Goal: Information Seeking & Learning: Learn about a topic

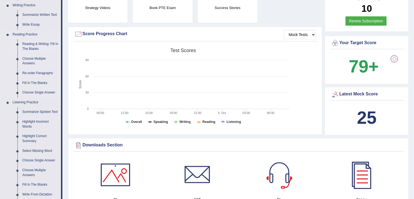
scroll to position [109, 0]
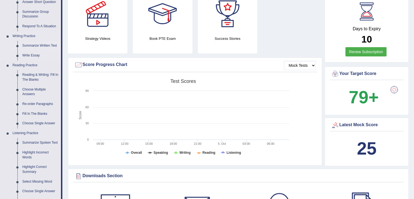
click at [31, 47] on link "Summarize Written Text" at bounding box center [40, 46] width 41 height 10
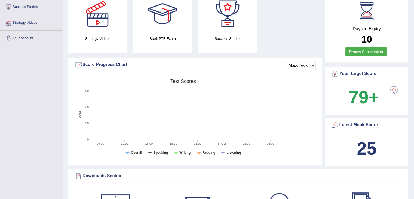
scroll to position [119, 0]
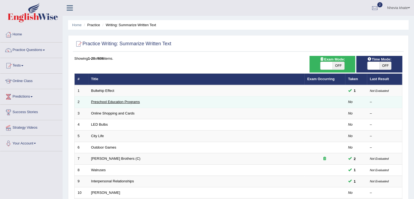
click at [118, 101] on link "Preschool Education Programs" at bounding box center [115, 102] width 49 height 4
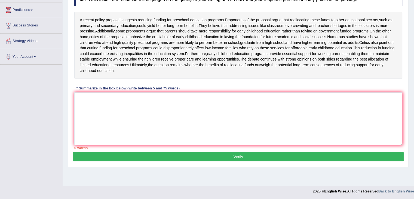
scroll to position [87, 0]
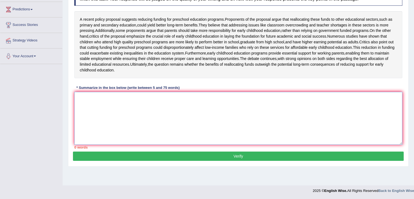
click at [111, 113] on textarea at bounding box center [238, 118] width 328 height 53
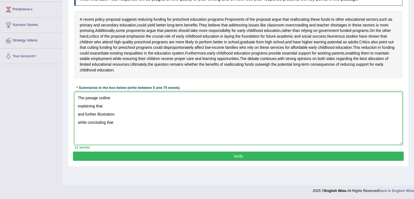
click at [115, 124] on textarea "The pasage outline explaining that and further illustration while concluding th…" at bounding box center [238, 118] width 328 height 53
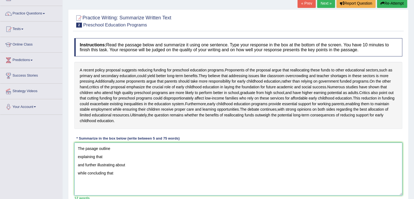
scroll to position [60, 0]
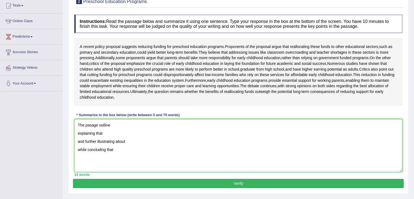
click at [122, 139] on textarea "The pasage outline explaining that and further illustrating about while conclud…" at bounding box center [238, 145] width 328 height 53
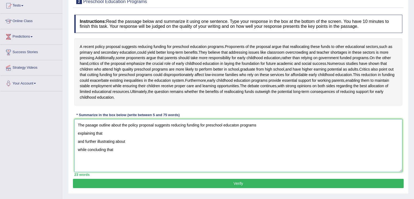
click at [105, 142] on textarea "The pasage outline about the policy proposal suggests reducing funding for pres…" at bounding box center [238, 145] width 328 height 53
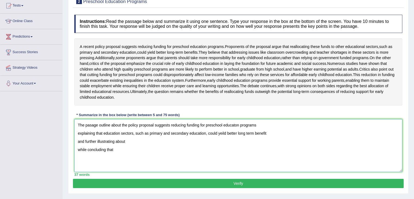
drag, startPoint x: 246, startPoint y: 142, endPoint x: 241, endPoint y: 143, distance: 5.6
click at [246, 142] on textarea "The pasage outline about the policy proposal suggests reducing funding for pres…" at bounding box center [238, 145] width 328 height 53
drag, startPoint x: 273, startPoint y: 141, endPoint x: 270, endPoint y: 143, distance: 3.3
click at [271, 142] on textarea "The pasage outline about the policy proposal suggests reducing funding for pres…" at bounding box center [238, 145] width 328 height 53
click at [136, 154] on textarea "The pasage outline about the policy proposal suggests reducing funding for pres…" at bounding box center [238, 145] width 328 height 53
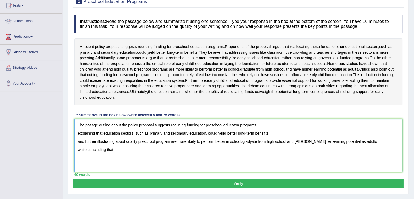
click at [121, 160] on textarea "The pasage outline about the policy proposal suggests reducing funding for pres…" at bounding box center [238, 145] width 328 height 53
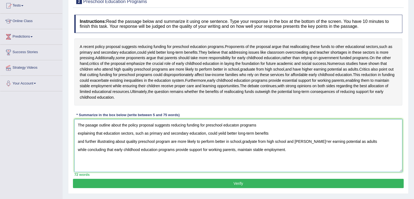
click at [79, 142] on textarea "The pasage outline about the policy proposal suggests reducing funding for pres…" at bounding box center [238, 145] width 328 height 53
click at [76, 143] on textarea "The pasage outline about the policy proposal suggests reducing funding for pres…" at bounding box center [238, 145] width 328 height 53
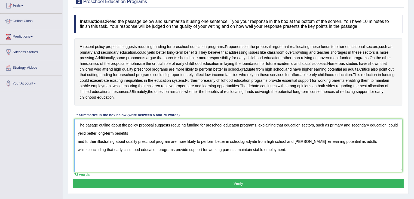
click at [78, 153] on textarea "The pasage outline about the policy proposal suggests reducing funding for pres…" at bounding box center [238, 145] width 328 height 53
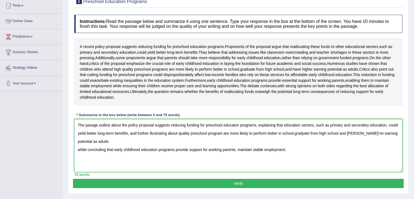
click at [305, 145] on textarea "The pasage outline about the policy proposal suggests reducing funding for pres…" at bounding box center [238, 145] width 328 height 53
click at [367, 142] on textarea "The pasage outline about the policy proposal suggests reducing funding for pres…" at bounding box center [238, 145] width 328 height 53
click at [78, 161] on textarea "The pasage outline about the policy proposal suggests reducing funding for pres…" at bounding box center [238, 145] width 328 height 53
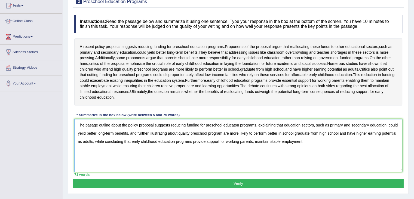
click at [308, 153] on textarea "The pasage outline about the policy proposal suggests reducing funding for pres…" at bounding box center [238, 145] width 328 height 53
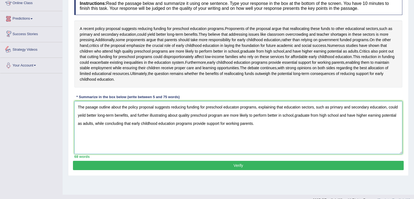
scroll to position [87, 0]
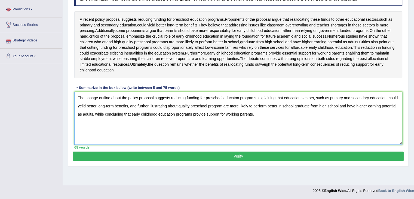
type textarea "The pasage outline about the policy proposal suggests reducing funding for pres…"
click at [246, 161] on button "Verify" at bounding box center [238, 155] width 331 height 9
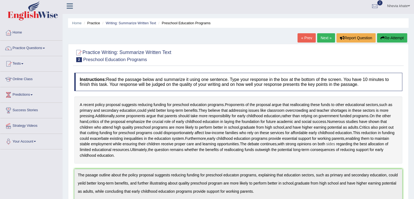
scroll to position [0, 0]
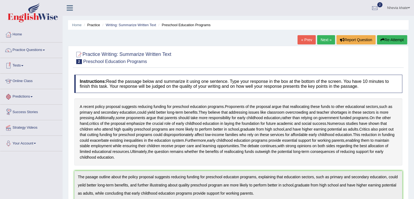
click at [25, 65] on link "Tests" at bounding box center [31, 65] width 62 height 14
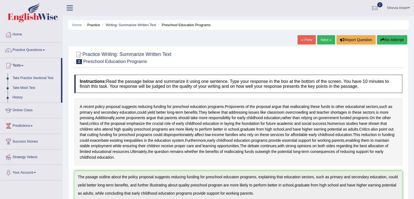
click at [40, 78] on link "Take Practice Sectional Test" at bounding box center [35, 78] width 51 height 10
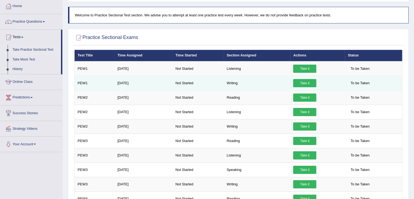
scroll to position [27, 0]
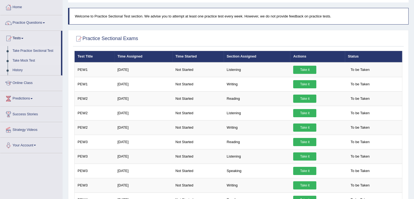
click at [34, 59] on link "Take Mock Test" at bounding box center [35, 61] width 51 height 10
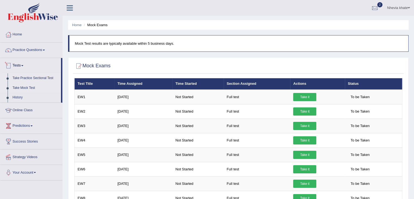
click at [32, 79] on link "Take Practice Sectional Test" at bounding box center [35, 78] width 51 height 10
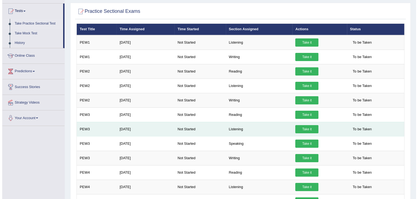
scroll to position [82, 0]
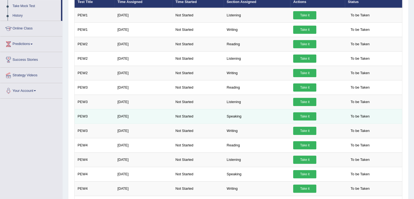
click at [303, 114] on link "Take it" at bounding box center [304, 116] width 23 height 8
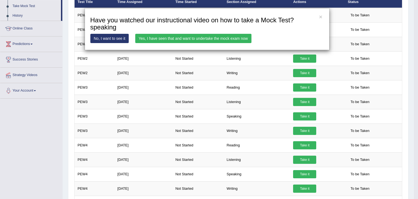
click at [186, 37] on link "Yes, I have seen that and want to undertake the mock exam now" at bounding box center [193, 38] width 116 height 9
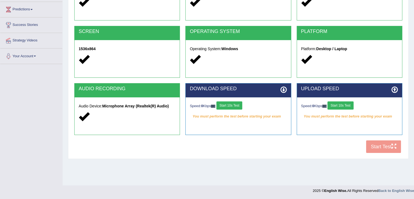
scroll to position [87, 0]
click at [342, 105] on button "Start 10s Test" at bounding box center [341, 105] width 26 height 8
click at [236, 102] on button "Start 10s Test" at bounding box center [230, 105] width 26 height 8
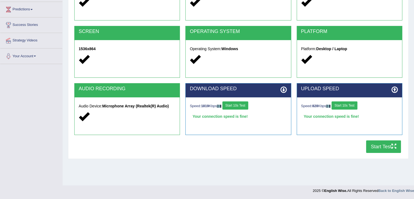
click at [376, 143] on button "Start Test" at bounding box center [383, 146] width 35 height 13
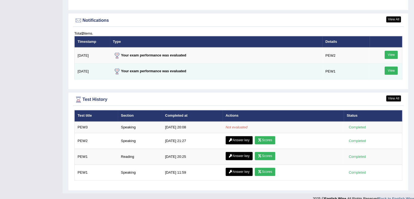
click at [390, 68] on link "View" at bounding box center [391, 70] width 13 height 8
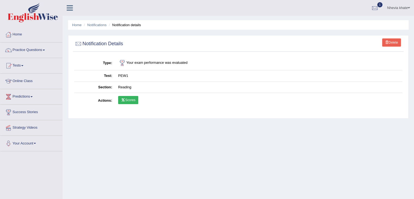
click at [125, 88] on td "Reading" at bounding box center [258, 86] width 287 height 11
click at [97, 28] on li "Notifications" at bounding box center [95, 24] width 24 height 5
click at [93, 26] on link "Notifications" at bounding box center [96, 25] width 19 height 4
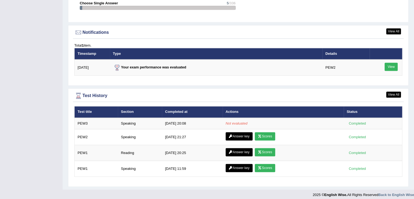
scroll to position [643, 0]
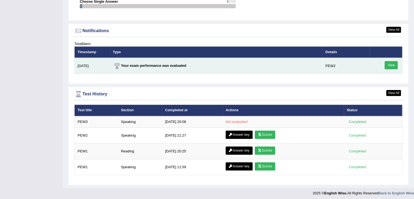
click at [393, 65] on link "View" at bounding box center [391, 65] width 13 height 8
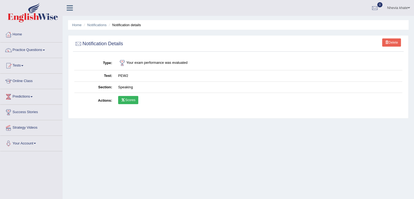
click at [130, 99] on link "Scores" at bounding box center [128, 100] width 20 height 8
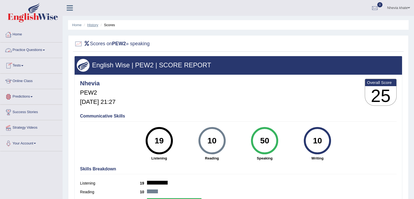
click at [97, 24] on link "History" at bounding box center [92, 25] width 11 height 4
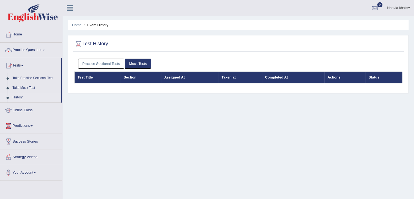
click at [106, 65] on link "Practice Sectional Tests" at bounding box center [101, 64] width 46 height 10
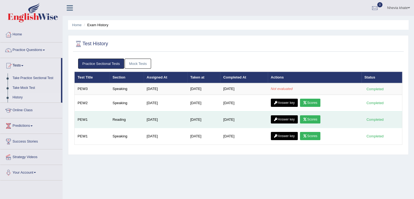
click at [282, 119] on link "Answer key" at bounding box center [284, 119] width 27 height 8
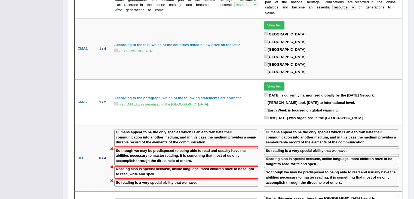
scroll to position [490, 0]
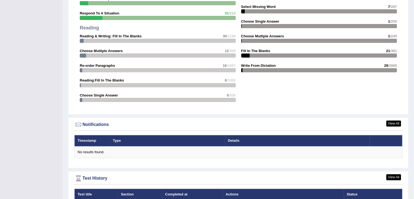
scroll to position [634, 0]
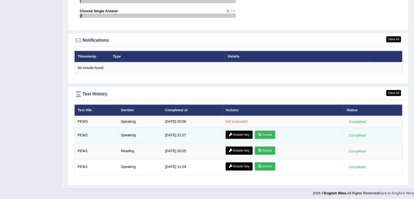
click at [243, 133] on link "Answer key" at bounding box center [239, 134] width 27 height 8
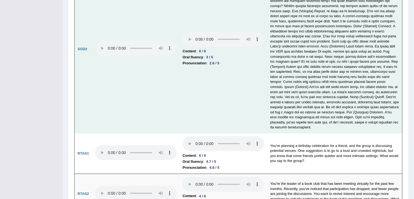
scroll to position [1867, 0]
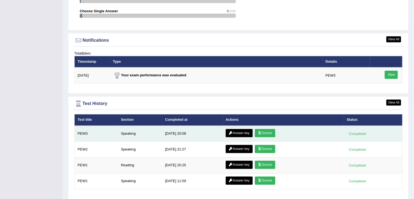
click at [267, 131] on link "Scores" at bounding box center [265, 133] width 20 height 8
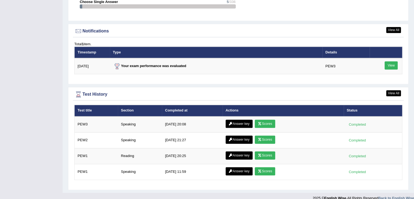
scroll to position [648, 0]
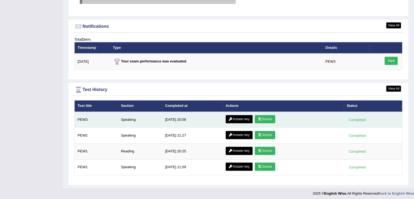
click at [237, 115] on link "Answer key" at bounding box center [239, 119] width 27 height 8
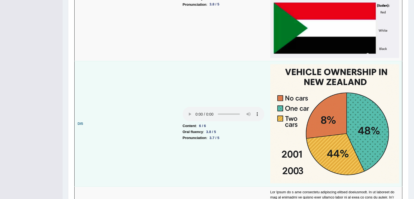
scroll to position [1073, 0]
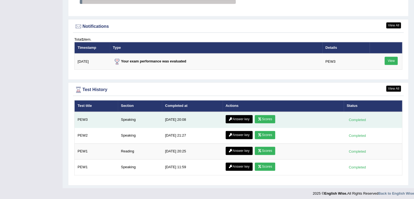
click at [269, 119] on link "Scores" at bounding box center [265, 119] width 20 height 8
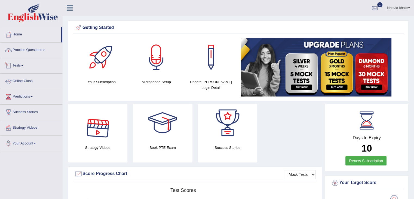
click at [38, 51] on link "Practice Questions" at bounding box center [31, 49] width 62 height 14
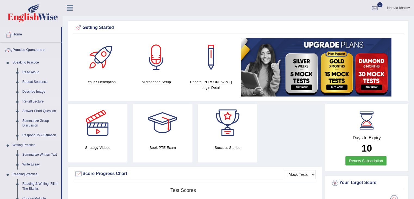
click at [36, 103] on link "Re-tell Lecture" at bounding box center [40, 102] width 41 height 10
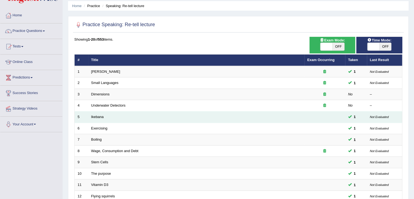
scroll to position [27, 0]
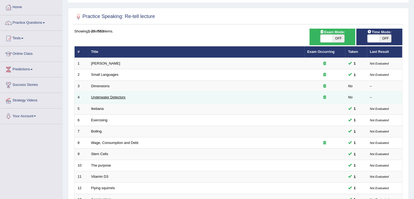
click at [112, 96] on link "Underwater Detectors" at bounding box center [108, 97] width 34 height 4
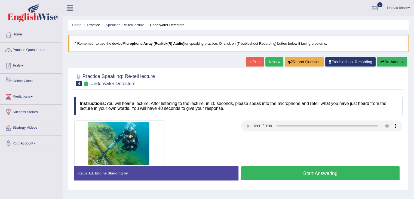
click at [23, 66] on span at bounding box center [22, 65] width 2 height 1
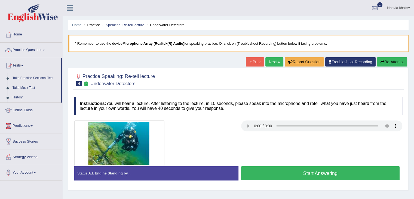
click at [46, 48] on link "Practice Questions" at bounding box center [31, 49] width 62 height 14
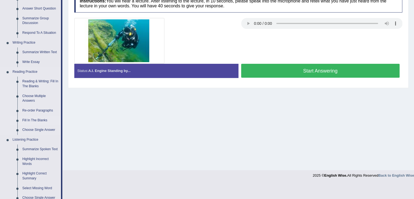
scroll to position [109, 0]
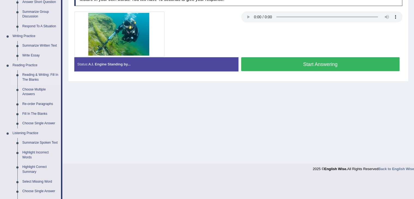
click at [36, 74] on link "Reading & Writing: Fill In The Blanks" at bounding box center [40, 77] width 41 height 14
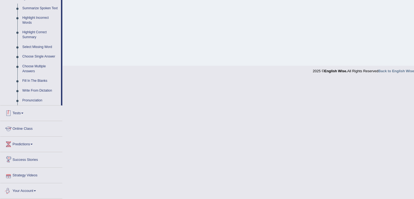
scroll to position [206, 0]
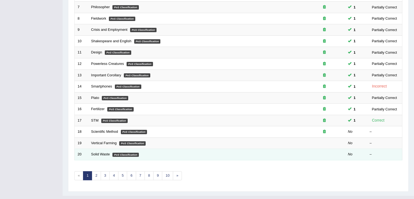
scroll to position [160, 0]
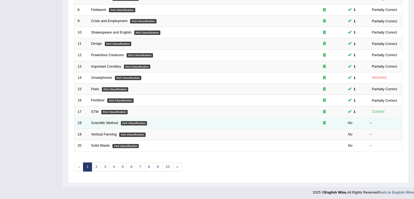
click at [351, 121] on em "No" at bounding box center [350, 123] width 5 height 4
click at [110, 122] on link "Scientific Method" at bounding box center [104, 123] width 27 height 4
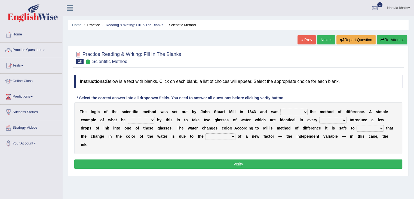
click at [299, 110] on select "pointed claimed demanded named" at bounding box center [294, 112] width 27 height 7
select select "named"
click at [281, 109] on select "pointed claimed demanded named" at bounding box center [294, 112] width 27 height 7
click at [151, 119] on select "capped charged found meant" at bounding box center [141, 120] width 27 height 7
select select "found"
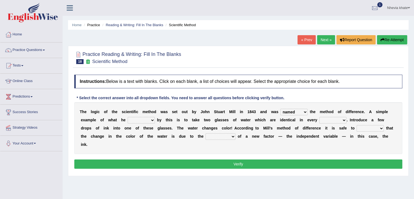
click at [128, 117] on select "capped charged found meant" at bounding box center [141, 120] width 27 height 7
click at [343, 121] on select "thought identity measure respect" at bounding box center [333, 120] width 27 height 7
select select "measure"
click at [320, 117] on select "thought identity measure respect" at bounding box center [333, 120] width 27 height 7
click at [366, 128] on select "assume discuss prefer acclaim" at bounding box center [370, 128] width 27 height 7
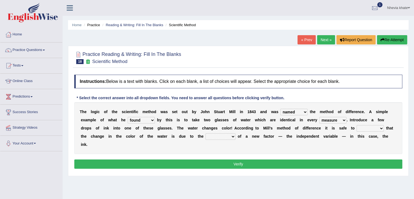
select select "assume"
click at [357, 125] on select "assume discuss prefer acclaim" at bounding box center [370, 128] width 27 height 7
click at [224, 136] on select "introduction magnitude preparation purification" at bounding box center [221, 136] width 30 height 7
select select "purification"
click at [206, 133] on select "introduction magnitude preparation purification" at bounding box center [221, 136] width 30 height 7
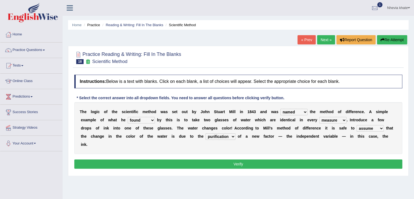
click at [244, 163] on button "Verify" at bounding box center [238, 163] width 328 height 9
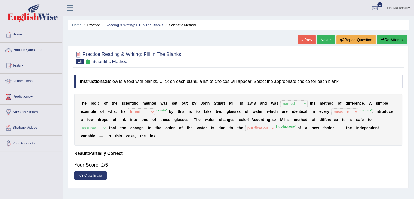
click at [326, 41] on link "Next »" at bounding box center [326, 39] width 18 height 9
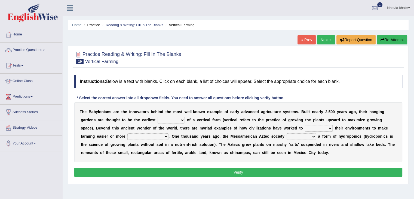
click at [173, 121] on select "prototype failure discredit protocol" at bounding box center [171, 120] width 27 height 7
select select "prototype"
click at [158, 117] on select "prototype failure discredit protocol" at bounding box center [171, 120] width 27 height 7
click at [313, 127] on select "manipulate escape respect disarrange" at bounding box center [319, 128] width 28 height 7
select select "manipulate"
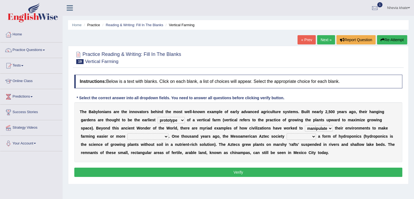
click at [305, 125] on select "manipulate escape respect disarrange" at bounding box center [319, 128] width 28 height 7
click at [157, 135] on select "productive constructive connective counterproductive" at bounding box center [147, 136] width 41 height 7
select select "productive"
click at [127, 133] on select "productive constructive connective counterproductive" at bounding box center [147, 136] width 41 height 7
click at [303, 136] on select "domineered volunteered pioneered engineered" at bounding box center [301, 136] width 29 height 7
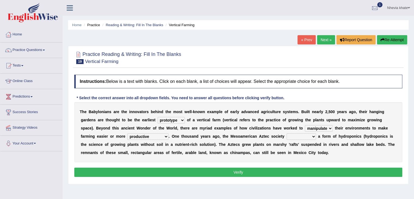
select select "domineered"
click at [287, 133] on select "domineered volunteered pioneered engineered" at bounding box center [301, 136] width 29 height 7
click at [292, 173] on button "Verify" at bounding box center [238, 172] width 328 height 9
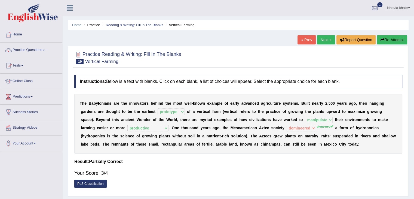
click at [323, 41] on link "Next »" at bounding box center [326, 39] width 18 height 9
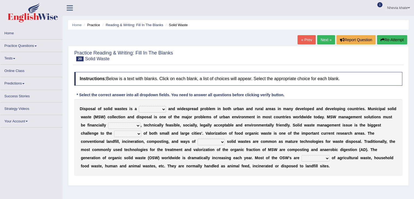
click at [154, 106] on select "slanting stinging stalling shafting" at bounding box center [152, 109] width 27 height 7
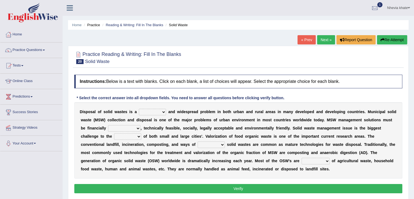
select select "slanting"
click at [139, 109] on select "slanting stinging stalling shafting" at bounding box center [152, 112] width 27 height 7
click at [164, 111] on select "slanting stinging stalling shafting" at bounding box center [152, 112] width 27 height 7
click at [162, 110] on select "slanting stinging stalling shafting" at bounding box center [152, 112] width 27 height 7
click at [126, 126] on select "unattainable sustainable objectionable treasonable" at bounding box center [124, 128] width 32 height 7
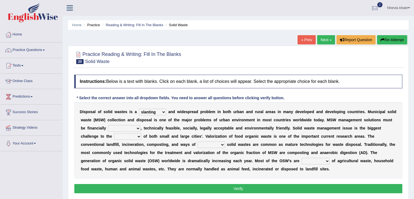
select select "sustainable"
click at [108, 125] on select "unattainable sustainable objectionable treasonable" at bounding box center [124, 128] width 32 height 7
click at [138, 128] on select "unattainable sustainable objectionable treasonable" at bounding box center [124, 128] width 32 height 7
click at [138, 135] on select "plants culture authorities history" at bounding box center [127, 136] width 27 height 7
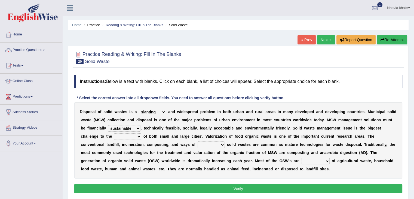
select select "authorities"
click at [114, 133] on select "plants culture authorities history" at bounding box center [127, 136] width 27 height 7
click at [208, 143] on select "reserving preserving deserving handling" at bounding box center [211, 144] width 27 height 7
select select "preserving"
click at [198, 141] on select "reserving preserving deserving handling" at bounding box center [211, 144] width 27 height 7
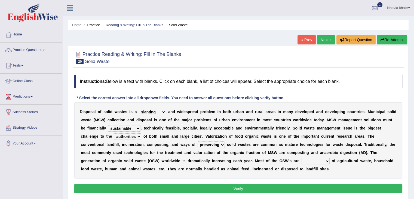
click at [224, 144] on select "reserving preserving deserving handling" at bounding box center [211, 144] width 27 height 7
click at [313, 162] on select "composed disposed composing disposing" at bounding box center [316, 161] width 28 height 7
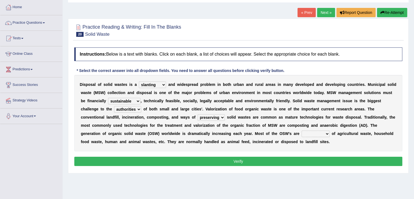
click at [309, 133] on select "composed disposed composing disposing" at bounding box center [316, 133] width 28 height 7
select select "composed"
click at [302, 130] on select "composed disposed composing disposing" at bounding box center [316, 133] width 28 height 7
click at [289, 159] on button "Verify" at bounding box center [238, 161] width 328 height 9
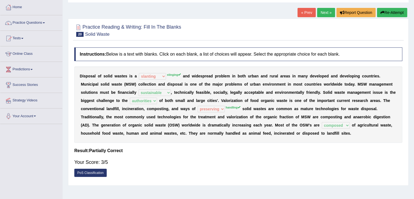
click at [327, 11] on link "Next »" at bounding box center [326, 12] width 18 height 9
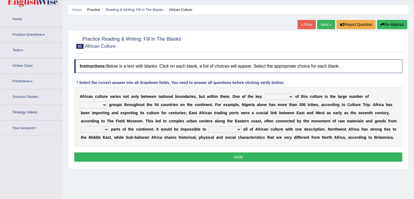
scroll to position [27, 0]
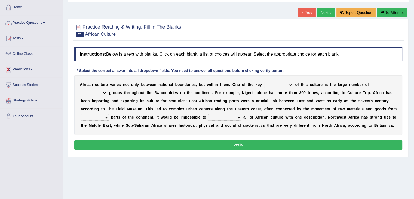
click at [280, 83] on select "conjectures features issues doubts" at bounding box center [278, 84] width 29 height 7
select select "features"
click at [264, 81] on select "conjectures features issues doubts" at bounding box center [278, 84] width 29 height 7
click at [285, 84] on select "conjectures features issues doubts" at bounding box center [278, 84] width 29 height 7
click at [105, 95] on div "A f r i c a n c u l t u r e v a r i e s n o t o n l y b e t w e e n n a t i o n…" at bounding box center [238, 105] width 328 height 60
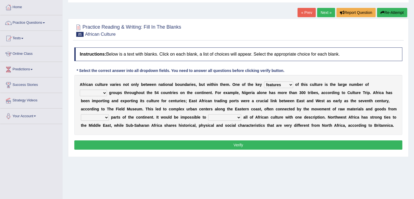
click at [104, 93] on select "ethic ethnic eugenic epic" at bounding box center [93, 93] width 27 height 7
select select "ethnic"
click at [80, 90] on select "ethic ethnic eugenic epic" at bounding box center [93, 93] width 27 height 7
click at [105, 115] on select "forelocked interlocked unlocked landlocked" at bounding box center [95, 117] width 28 height 7
select select "landlocked"
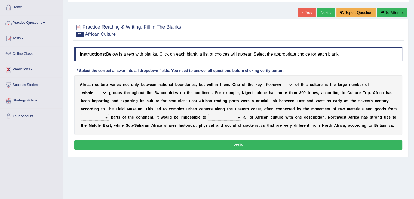
click at [81, 114] on select "forelocked interlocked unlocked landlocked" at bounding box center [95, 117] width 28 height 7
click at [218, 118] on select "characterize conceptualize symbolize synthesize" at bounding box center [224, 117] width 33 height 7
select select "conceptualize"
click at [208, 114] on select "characterize conceptualize symbolize synthesize" at bounding box center [224, 117] width 33 height 7
click at [214, 144] on button "Verify" at bounding box center [238, 144] width 328 height 9
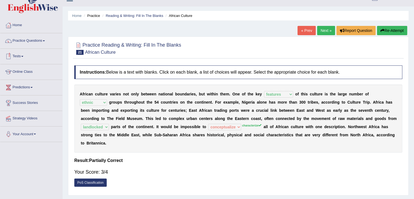
scroll to position [0, 0]
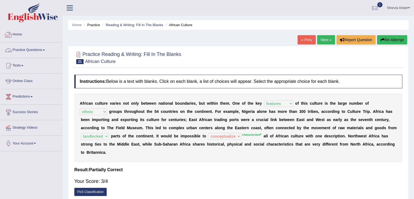
click at [25, 34] on link "Home" at bounding box center [31, 34] width 62 height 14
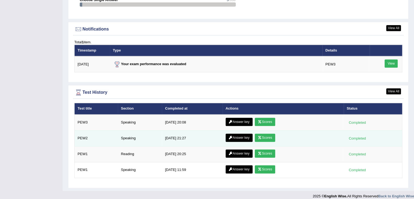
scroll to position [648, 0]
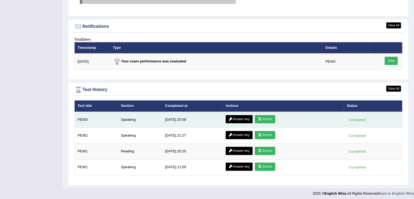
click at [264, 116] on link "Scores" at bounding box center [265, 119] width 20 height 8
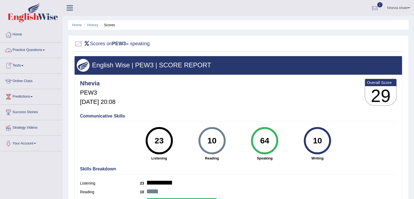
click at [44, 50] on link "Practice Questions" at bounding box center [31, 49] width 62 height 14
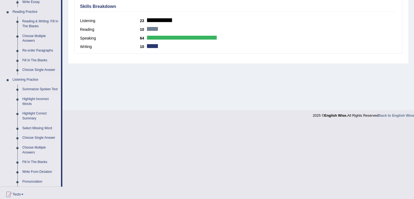
scroll to position [163, 0]
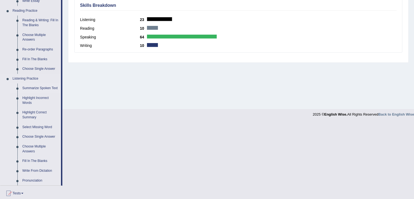
click at [47, 87] on link "Summarize Spoken Text" at bounding box center [40, 88] width 41 height 10
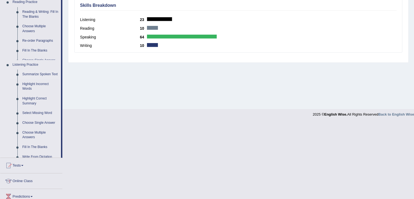
scroll to position [87, 0]
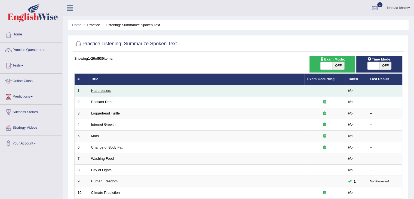
click at [98, 90] on link "Hairdressers" at bounding box center [101, 91] width 20 height 4
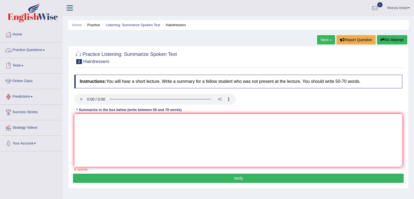
click at [42, 48] on link "Practice Questions" at bounding box center [31, 49] width 62 height 14
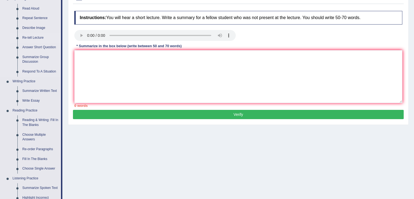
scroll to position [27, 0]
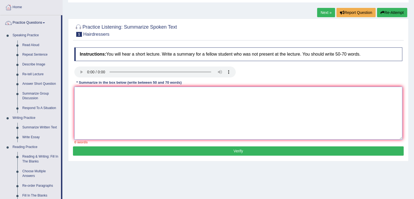
click at [80, 99] on textarea at bounding box center [238, 113] width 328 height 53
type textarea "h"
click at [80, 93] on textarea "hair dresser" at bounding box center [238, 113] width 328 height 53
click at [102, 89] on textarea "Hair dresser" at bounding box center [238, 113] width 328 height 53
type textarea "H"
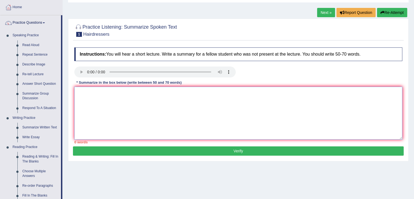
type textarea "t"
type textarea "R"
click at [140, 90] on textarea "The talk was about hair dresser. First it was" at bounding box center [238, 113] width 328 height 53
click at [158, 91] on textarea "The talk was about hair dresser. First, it was" at bounding box center [238, 113] width 328 height 53
click at [133, 92] on textarea "The talk was about hair dresser. First, it was clear that" at bounding box center [238, 113] width 328 height 53
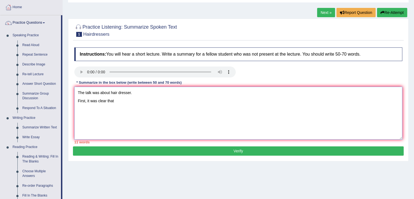
click at [111, 99] on textarea "The talk was about hair dresser. First, it was clear that" at bounding box center [238, 113] width 328 height 53
click at [118, 100] on textarea "The talk was about hair dresser. First, it was clear that" at bounding box center [238, 113] width 328 height 53
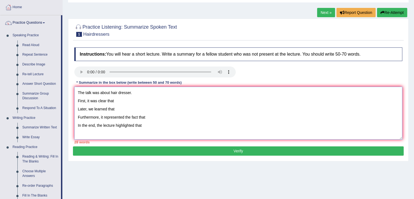
click at [118, 101] on textarea "The talk was about hair dresser. First, it was clear that Later, we learned tha…" at bounding box center [238, 113] width 328 height 53
click at [120, 111] on textarea "The talk was about hair dresser. First, it was clear that they should be comfur…" at bounding box center [238, 113] width 328 height 53
click at [144, 110] on textarea "The talk was about hair dresser. First, it was clear that they should be comfur…" at bounding box center [238, 113] width 328 height 53
click at [145, 110] on textarea "The talk was about hair dresser. First, it was clear that they should be comfur…" at bounding box center [238, 113] width 328 height 53
drag, startPoint x: 168, startPoint y: 108, endPoint x: 160, endPoint y: 108, distance: 7.6
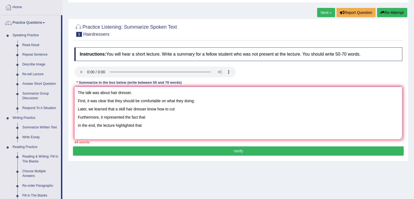
click at [160, 108] on textarea "The talk was about hair dresser. First, it was clear that they should be comfur…" at bounding box center [238, 113] width 328 height 53
click at [171, 111] on textarea "The talk was about hair dresser. First, it was clear that they should be comfur…" at bounding box center [238, 113] width 328 height 53
click at [151, 121] on textarea "The talk was about hair dresser. First, it was clear that they should be comfur…" at bounding box center [238, 113] width 328 height 53
click at [150, 119] on textarea "The talk was about hair dresser. First, it was clear that they should be comfur…" at bounding box center [238, 113] width 328 height 53
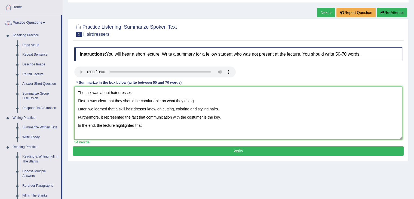
click at [156, 127] on textarea "The talk was about hair dresser. First, it was clear that they should be comfur…" at bounding box center [238, 113] width 328 height 53
click at [220, 117] on textarea "The talk was about hair dresser. First, it was clear that they should be comfur…" at bounding box center [238, 113] width 328 height 53
click at [220, 118] on textarea "The talk was about hair dresser. First, it was clear that they should be comfur…" at bounding box center [238, 113] width 328 height 53
click at [222, 117] on textarea "The talk was about hair dresser. First, it was clear that they should be comfur…" at bounding box center [238, 113] width 328 height 53
click at [157, 129] on textarea "The talk was about hair dresser. First, it was clear that they should be comfur…" at bounding box center [238, 113] width 328 height 53
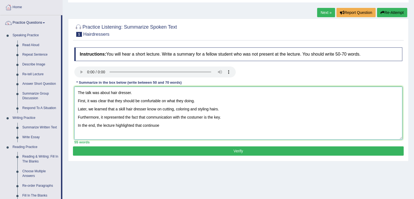
click at [157, 126] on textarea "The talk was about hair dresser. First, it was clear that they should be comfur…" at bounding box center [238, 113] width 328 height 53
click at [170, 125] on textarea "The talk was about hair dresser. First, it was clear that they should be comfur…" at bounding box center [238, 113] width 328 height 53
click at [78, 123] on textarea "The talk was about hair dresser. First, it was clear that they should be comfur…" at bounding box center [238, 113] width 328 height 53
click at [77, 124] on textarea "The talk was about hair dresser. First, it was clear that they should be comfur…" at bounding box center [238, 113] width 328 height 53
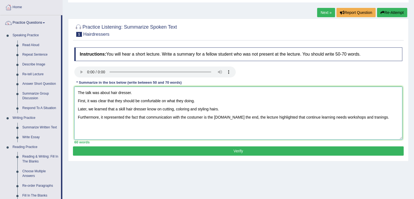
click at [78, 116] on textarea "The talk was about hair dresser. First, it was clear that they should be comfur…" at bounding box center [238, 113] width 328 height 53
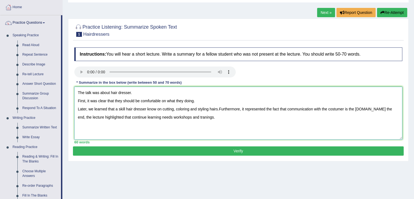
click at [77, 108] on textarea "The talk was about hair dresser. First, it was clear that they should be comfur…" at bounding box center [238, 113] width 328 height 53
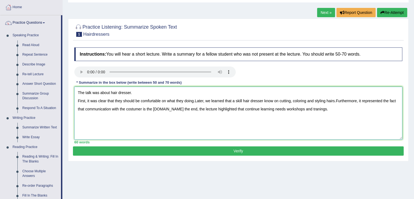
click at [78, 99] on textarea "The talk was about hair dresser. First, it was clear that they should be comfur…" at bounding box center [238, 113] width 328 height 53
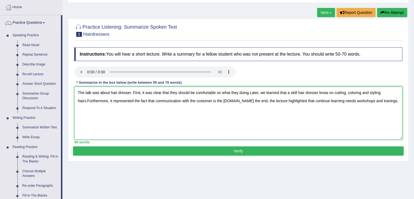
click at [250, 91] on textarea "The talk was about hair dresser. First, it was clear that they should be comfur…" at bounding box center [238, 113] width 328 height 53
click at [86, 101] on textarea "The talk was about hair dresser. First, it was clear that they should be comfur…" at bounding box center [238, 113] width 328 height 53
click at [222, 100] on textarea "The talk was about hair dresser. First, it was clear that they should be comfur…" at bounding box center [238, 113] width 328 height 53
type textarea "The talk was about hair dresser. First, it was clear that they should be comfur…"
click at [211, 151] on button "Verify" at bounding box center [238, 150] width 331 height 9
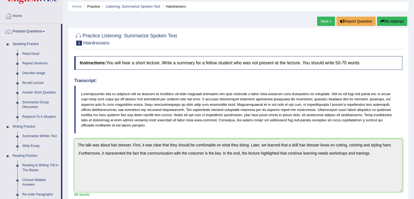
scroll to position [0, 0]
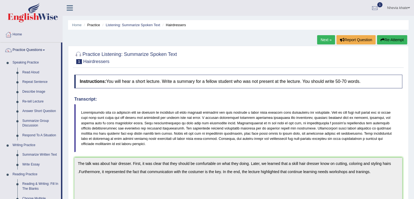
click at [387, 40] on button "Re-Attempt" at bounding box center [392, 39] width 30 height 9
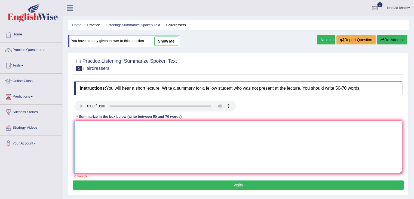
click at [112, 140] on textarea at bounding box center [238, 147] width 328 height 53
click at [95, 125] on textarea at bounding box center [238, 147] width 328 height 53
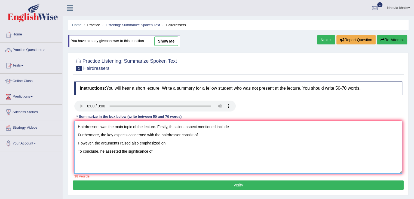
click at [236, 126] on textarea "Hairdressers was the main topic of the lecture. Firstly, th salient aspect ment…" at bounding box center [238, 147] width 328 height 53
click at [215, 137] on textarea "Hairdressers was the main topic of the lecture. Firstly, th salient aspect ment…" at bounding box center [238, 147] width 328 height 53
click at [174, 150] on textarea "Hairdressers was the main topic of the lecture. Firstly, th salient aspect ment…" at bounding box center [238, 147] width 328 height 53
click at [174, 144] on textarea "Hairdressers was the main topic of the lecture. Firstly, th salient aspect ment…" at bounding box center [238, 147] width 328 height 53
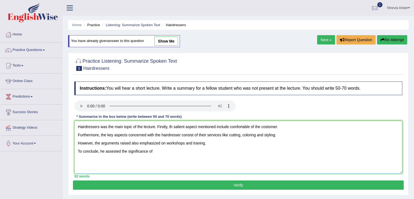
click at [163, 150] on textarea "Hairdressers was the main topic of the lecture. Firstly, th salient aspect ment…" at bounding box center [238, 147] width 328 height 53
click at [78, 153] on textarea "Hairdressers was the main topic of the lecture. Firstly, th salient aspect ment…" at bounding box center [238, 147] width 328 height 53
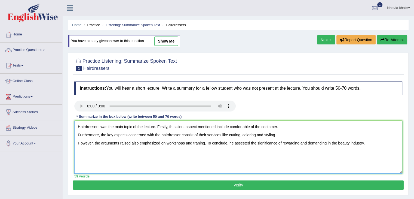
click at [77, 144] on textarea "Hairdressers was the main topic of the lecture. Firstly, th salient aspect ment…" at bounding box center [238, 147] width 328 height 53
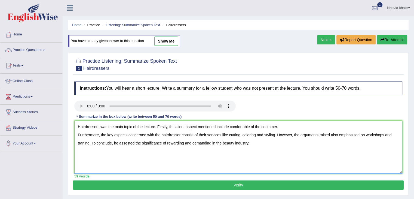
click at [78, 135] on textarea "Hairdressers was the main topic of the lecture. Firstly, th salient aspect ment…" at bounding box center [238, 147] width 328 height 53
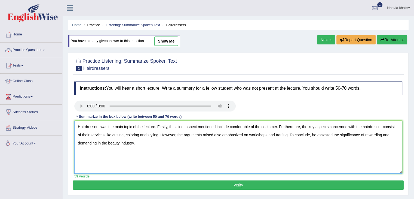
type textarea "Hairdressers was the main topic of the lecture. Firstly, th salient aspect ment…"
click at [127, 184] on button "Verify" at bounding box center [238, 184] width 331 height 9
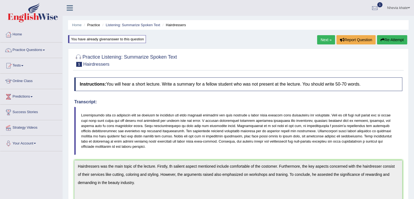
click at [322, 38] on link "Next »" at bounding box center [326, 39] width 18 height 9
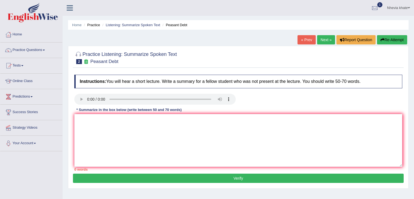
click at [95, 121] on textarea at bounding box center [238, 140] width 328 height 53
click at [47, 46] on link "Practice Questions" at bounding box center [31, 49] width 62 height 14
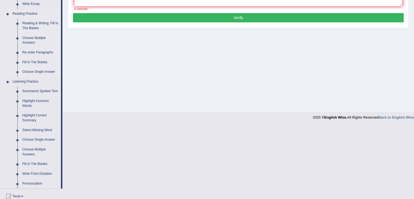
scroll to position [163, 0]
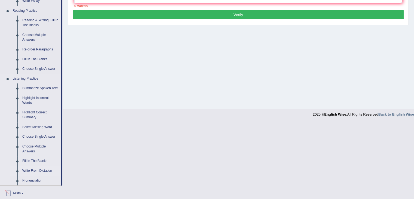
click at [45, 169] on link "Write From Dictation" at bounding box center [40, 171] width 41 height 10
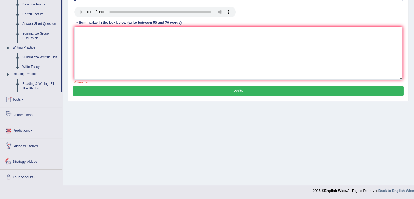
scroll to position [232, 0]
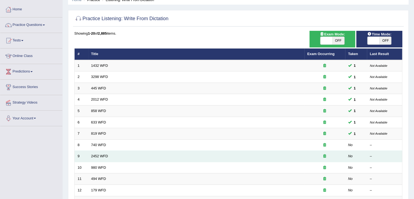
scroll to position [54, 0]
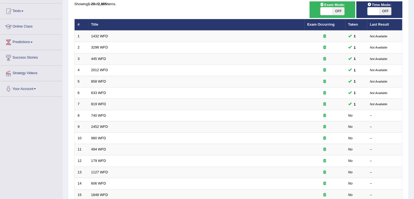
click at [339, 11] on span "OFF" at bounding box center [339, 11] width 12 height 8
checkbox input "true"
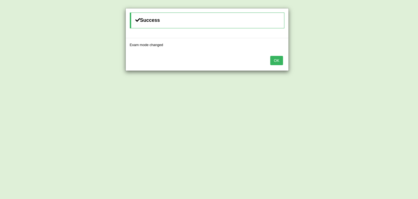
click at [385, 10] on div "Success Exam mode changed OK" at bounding box center [209, 99] width 418 height 199
click at [279, 60] on button "OK" at bounding box center [277, 60] width 13 height 9
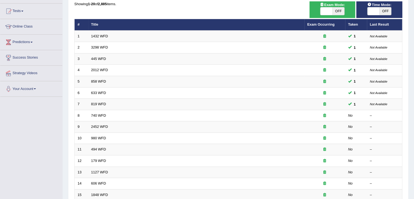
click at [338, 11] on span "OFF" at bounding box center [339, 11] width 12 height 8
checkbox input "true"
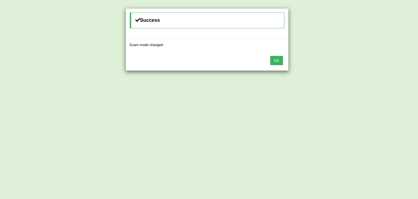
click at [385, 11] on div "Success Exam mode changed OK" at bounding box center [209, 99] width 418 height 199
click at [279, 59] on button "OK" at bounding box center [277, 60] width 13 height 9
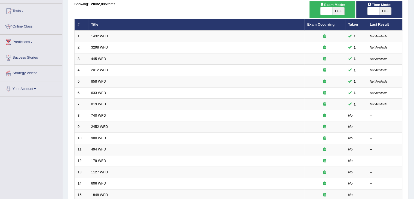
click at [384, 10] on span "OFF" at bounding box center [386, 11] width 12 height 8
checkbox input "true"
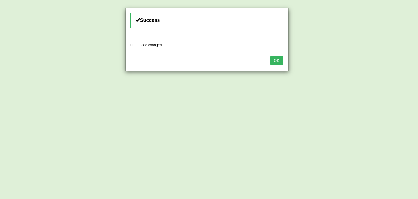
click at [280, 60] on button "OK" at bounding box center [277, 60] width 13 height 9
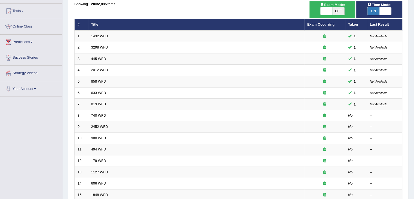
click at [341, 12] on span "OFF" at bounding box center [339, 11] width 12 height 8
checkbox input "true"
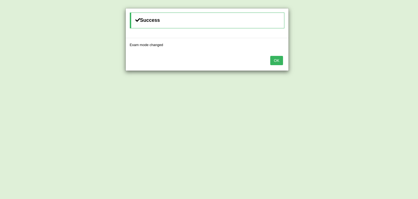
click at [281, 60] on button "OK" at bounding box center [277, 60] width 13 height 9
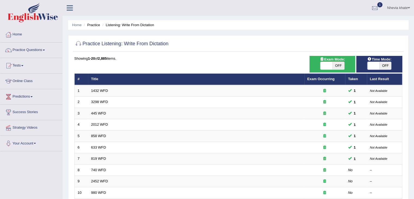
click at [385, 65] on span "OFF" at bounding box center [386, 66] width 12 height 8
checkbox input "true"
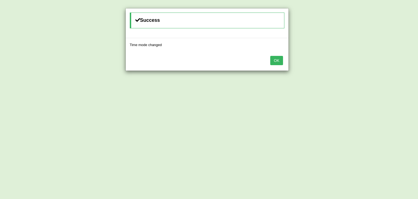
click at [280, 60] on button "OK" at bounding box center [277, 60] width 13 height 9
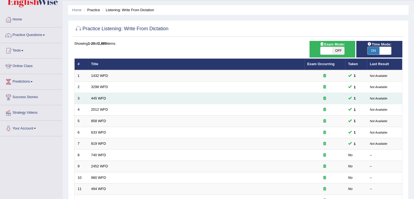
scroll to position [54, 0]
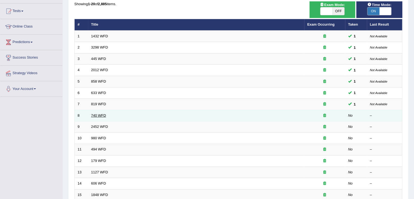
click at [105, 114] on link "740 WFD" at bounding box center [98, 115] width 15 height 4
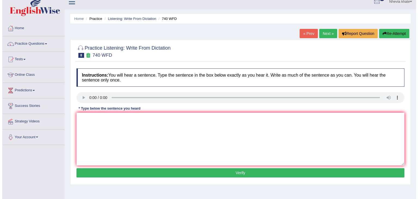
scroll to position [5, 0]
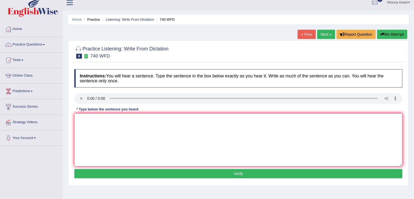
click at [89, 118] on textarea at bounding box center [238, 139] width 328 height 53
type textarea "A serios observaition was carried out from the classroom."
click at [158, 169] on button "Verify" at bounding box center [238, 173] width 328 height 9
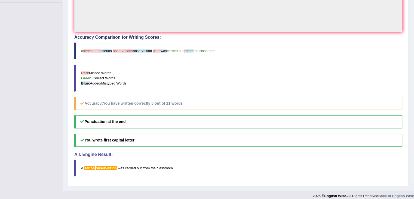
scroll to position [153, 0]
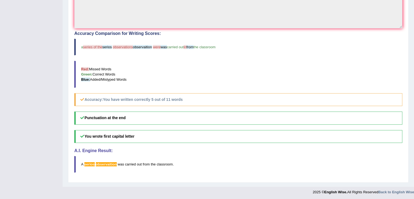
click at [163, 139] on h5 "You wrote first capital letter" at bounding box center [238, 136] width 328 height 13
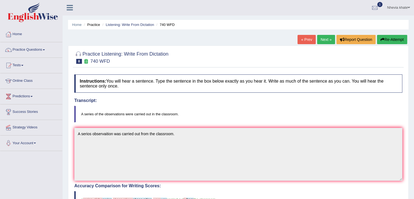
scroll to position [0, 0]
click at [329, 43] on link "Next »" at bounding box center [326, 39] width 18 height 9
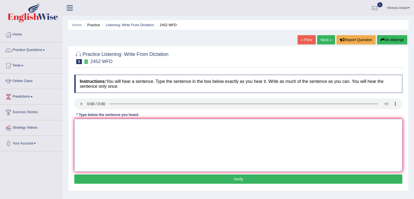
click at [93, 129] on textarea at bounding box center [238, 145] width 328 height 53
type textarea "i"
type textarea "It is a debute of a value of knowledge."
click at [118, 178] on button "Verify" at bounding box center [238, 178] width 328 height 9
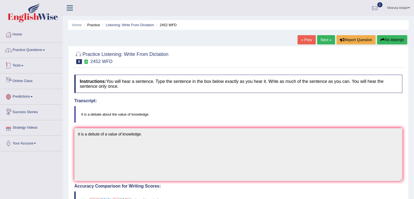
click at [37, 53] on link "Practice Questions" at bounding box center [31, 49] width 62 height 14
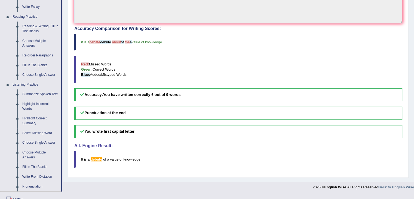
scroll to position [191, 0]
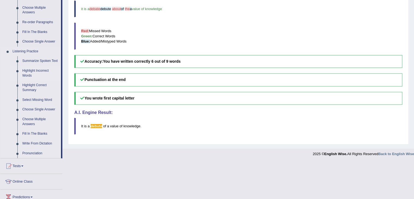
click at [41, 75] on link "Highlight Incorrect Words" at bounding box center [40, 73] width 41 height 14
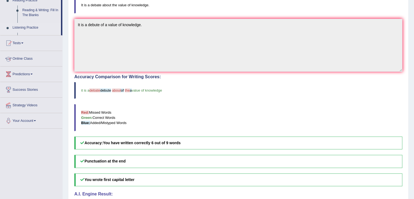
scroll to position [80, 0]
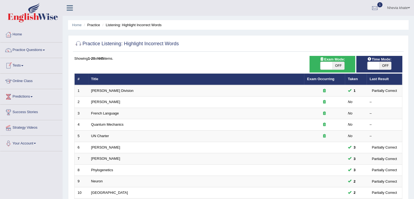
click at [23, 66] on span at bounding box center [22, 65] width 2 height 1
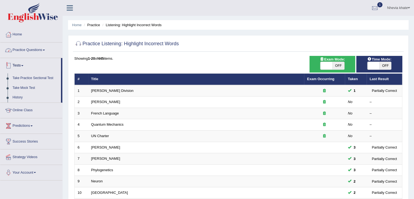
click at [37, 49] on link "Practice Questions" at bounding box center [31, 49] width 62 height 14
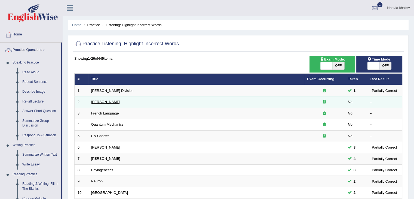
click at [109, 102] on link "Joseph Heller" at bounding box center [105, 102] width 29 height 4
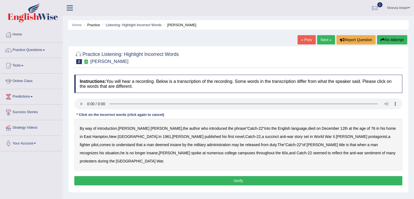
click at [235, 128] on b "phrase" at bounding box center [241, 128] width 12 height 4
click at [265, 137] on b "succinct" at bounding box center [272, 136] width 14 height 4
click at [207, 145] on b "administration" at bounding box center [219, 144] width 24 height 4
click at [119, 151] on b "situation" at bounding box center [112, 153] width 14 height 4
click at [332, 154] on b "reflect" at bounding box center [337, 153] width 10 height 4
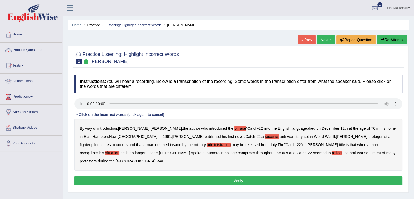
click at [247, 176] on button "Verify" at bounding box center [238, 180] width 328 height 9
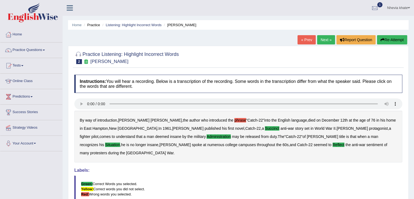
click at [320, 37] on link "Next »" at bounding box center [326, 39] width 18 height 9
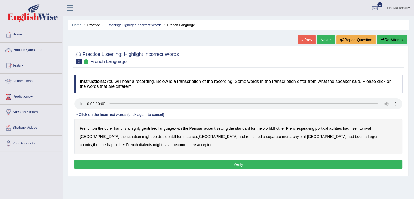
click at [156, 128] on b "gentrified" at bounding box center [150, 128] width 16 height 4
click at [342, 126] on b "abilities" at bounding box center [335, 128] width 13 height 4
click at [158, 136] on b "dissident" at bounding box center [165, 136] width 15 height 4
click at [282, 135] on b "monarchy" at bounding box center [290, 136] width 16 height 4
click at [146, 163] on button "Verify" at bounding box center [238, 164] width 328 height 9
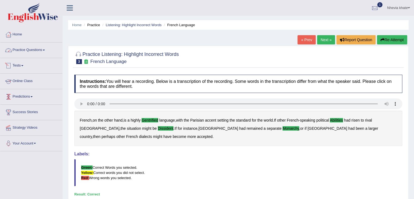
click at [46, 51] on link "Practice Questions" at bounding box center [31, 49] width 62 height 14
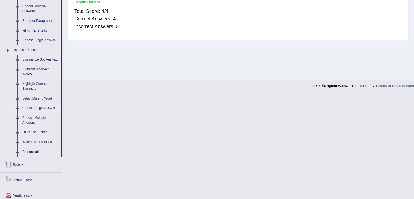
scroll to position [189, 0]
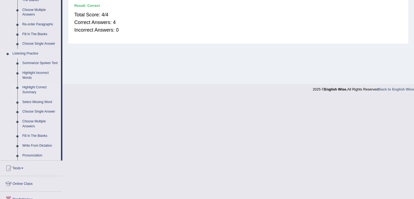
click at [34, 89] on link "Highlight Correct Summary" at bounding box center [40, 90] width 41 height 14
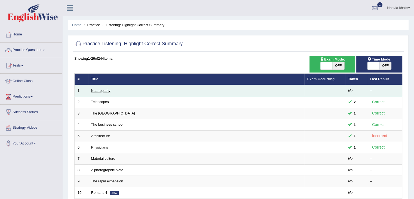
click at [100, 89] on link "Naturopathy" at bounding box center [100, 91] width 19 height 4
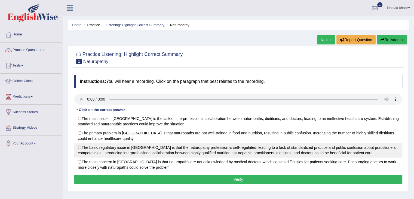
click at [354, 150] on label "The basic regulatory issue in Australia is that the naturopathy profession is s…" at bounding box center [238, 150] width 328 height 15
radio input "true"
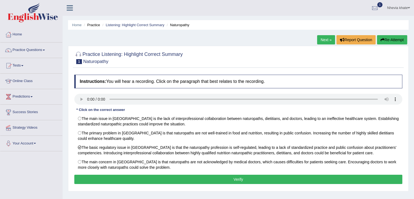
click at [103, 175] on button "Verify" at bounding box center [238, 179] width 328 height 9
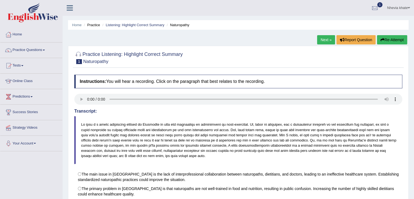
click at [328, 40] on link "Next »" at bounding box center [326, 39] width 18 height 9
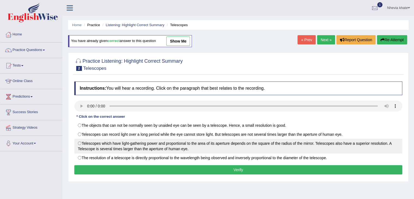
click at [80, 144] on label "Telescopes which have light-gathering power and proportional to the area of its…" at bounding box center [238, 146] width 328 height 15
radio input "true"
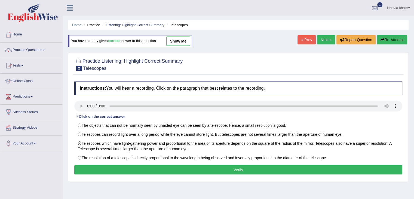
click at [101, 168] on button "Verify" at bounding box center [238, 169] width 328 height 9
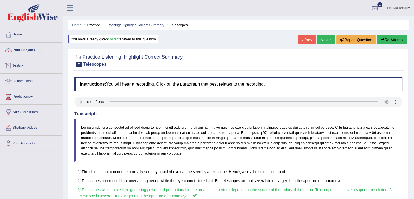
click at [40, 50] on link "Practice Questions" at bounding box center [31, 49] width 62 height 14
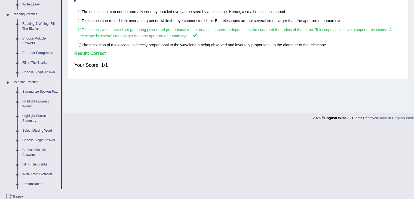
scroll to position [191, 0]
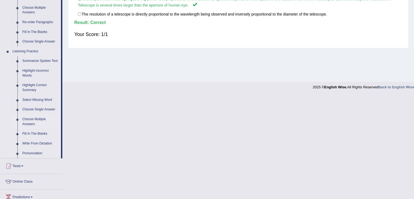
click at [35, 123] on link "Choose Multiple Answers" at bounding box center [40, 121] width 41 height 14
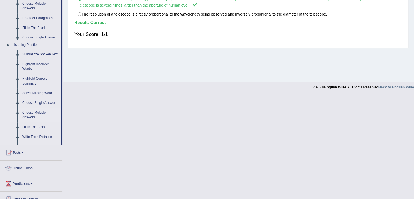
scroll to position [87, 0]
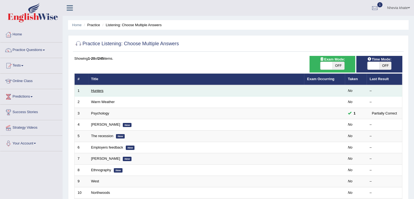
click at [96, 89] on link "Hunters" at bounding box center [97, 91] width 13 height 4
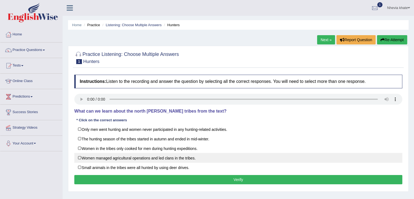
click at [132, 157] on label "Women managed agricultural operations and led clans in the tribes." at bounding box center [238, 158] width 328 height 10
checkbox input "true"
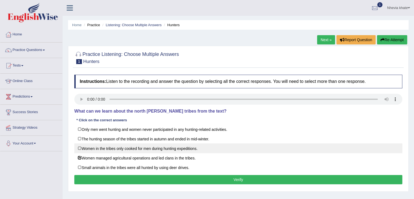
click at [117, 148] on label "Women in the tribes only cooked for men during hunting expeditions." at bounding box center [238, 148] width 328 height 10
checkbox input "true"
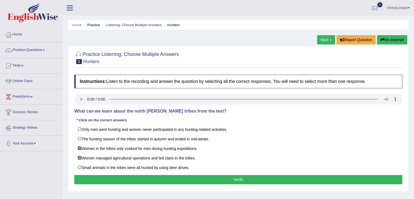
click at [142, 179] on button "Verify" at bounding box center [238, 179] width 328 height 9
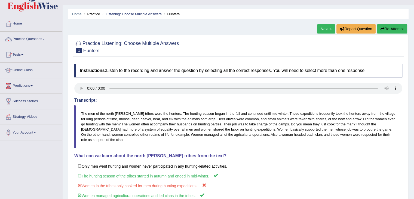
scroll to position [5, 0]
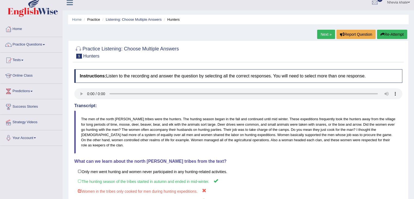
click at [327, 35] on link "Next »" at bounding box center [326, 34] width 18 height 9
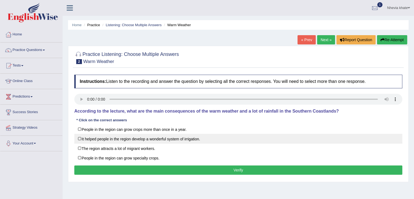
click at [179, 138] on label "It helped people in the region develop a wonderful system of irrigation." at bounding box center [238, 139] width 328 height 10
checkbox input "true"
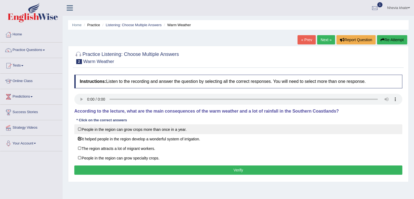
click at [146, 130] on label "People in the region can grow crops more than once in a year." at bounding box center [238, 129] width 328 height 10
checkbox input "true"
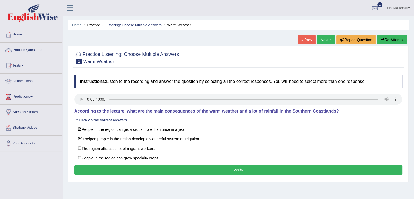
click at [177, 170] on button "Verify" at bounding box center [238, 169] width 328 height 9
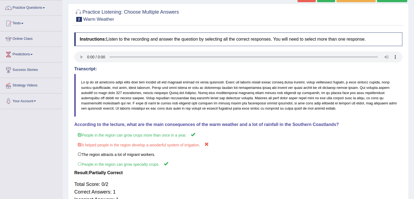
scroll to position [33, 0]
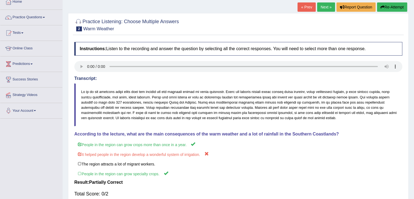
click at [325, 7] on link "Next »" at bounding box center [326, 6] width 18 height 9
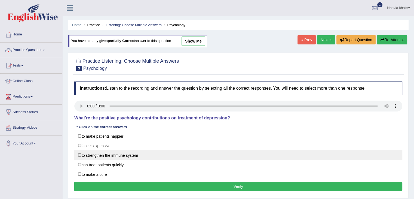
click at [121, 157] on label "to strengthen the immune system" at bounding box center [238, 155] width 328 height 10
checkbox input "true"
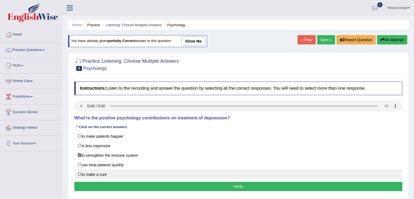
click at [108, 172] on label "to make a cure" at bounding box center [238, 174] width 328 height 10
checkbox input "true"
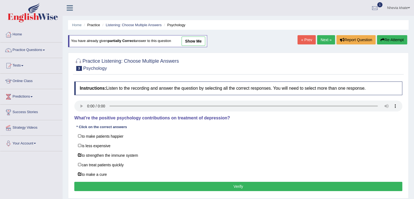
click at [121, 187] on button "Verify" at bounding box center [238, 186] width 328 height 9
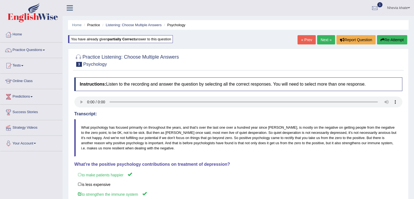
click at [325, 40] on link "Next »" at bounding box center [326, 39] width 18 height 9
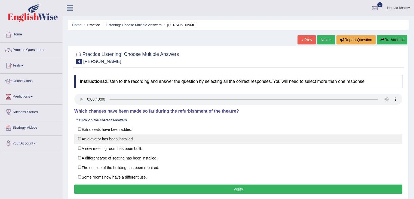
click at [115, 140] on label "An elevator has been installed." at bounding box center [238, 139] width 328 height 10
checkbox input "true"
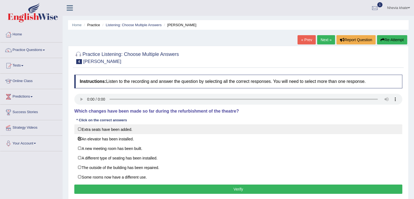
click at [109, 131] on label "Extra seats have been added." at bounding box center [238, 129] width 328 height 10
checkbox input "true"
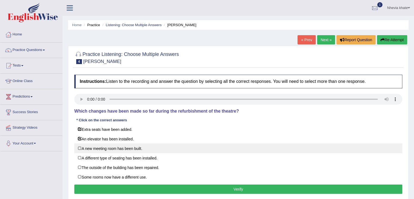
click at [144, 150] on label "A new meeting room has been built." at bounding box center [238, 148] width 328 height 10
checkbox input "true"
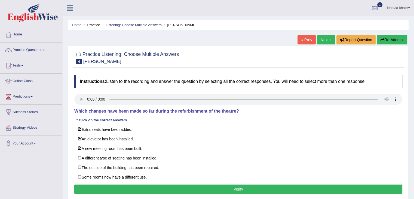
click at [155, 186] on button "Verify" at bounding box center [238, 188] width 328 height 9
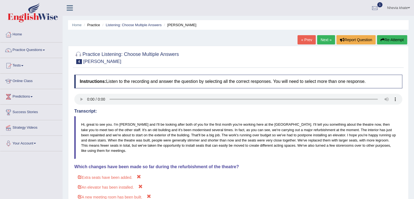
click at [323, 41] on link "Next »" at bounding box center [326, 39] width 18 height 9
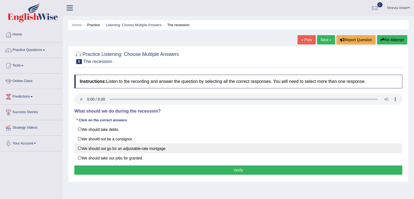
click at [160, 148] on label "We should not go for an adjustable-rate mortgage." at bounding box center [238, 148] width 328 height 10
checkbox input "true"
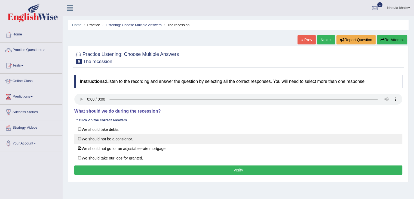
click at [129, 140] on label "We should not be a consignor." at bounding box center [238, 139] width 328 height 10
checkbox input "true"
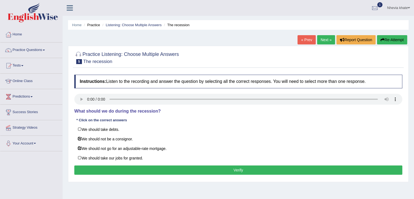
click at [143, 168] on button "Verify" at bounding box center [238, 169] width 328 height 9
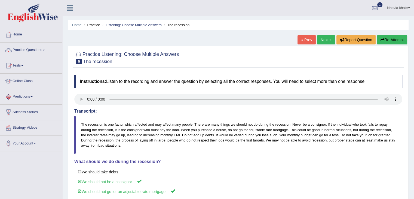
click at [327, 41] on link "Next »" at bounding box center [326, 39] width 18 height 9
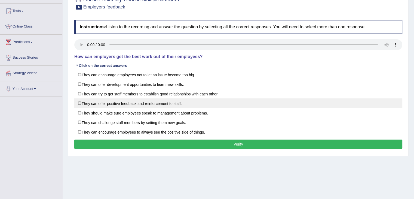
click at [161, 105] on label "They can offer positive feedback and reinforcement to staff." at bounding box center [238, 103] width 328 height 10
checkbox input "true"
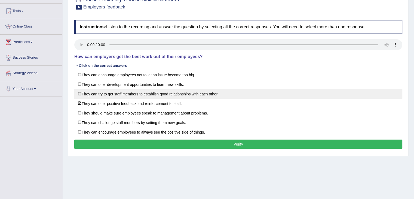
click at [168, 95] on label "They can try to get staff members to establish good relationships with each oth…" at bounding box center [238, 94] width 328 height 10
checkbox input "true"
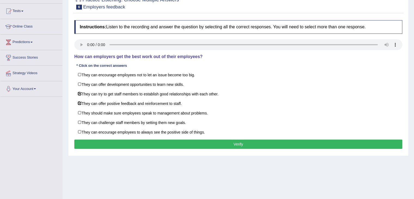
click at [181, 144] on button "Verify" at bounding box center [238, 143] width 328 height 9
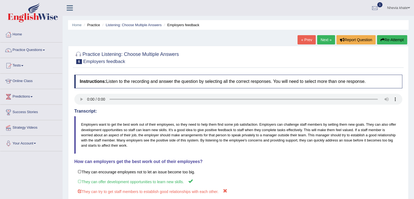
click at [318, 40] on link "Next »" at bounding box center [326, 39] width 18 height 9
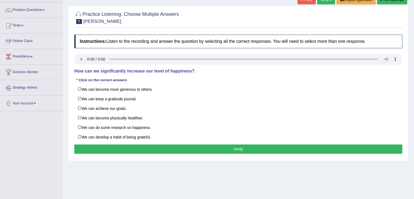
scroll to position [27, 0]
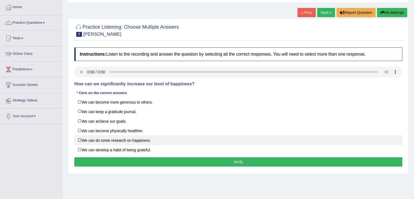
click at [120, 139] on label "We can do some research on happiness." at bounding box center [238, 140] width 328 height 10
checkbox input "true"
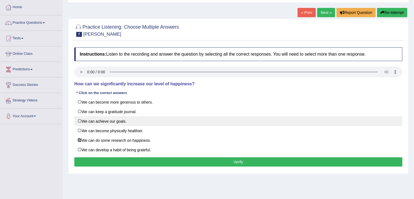
click at [123, 120] on label "We can achieve our goals." at bounding box center [238, 121] width 328 height 10
checkbox input "true"
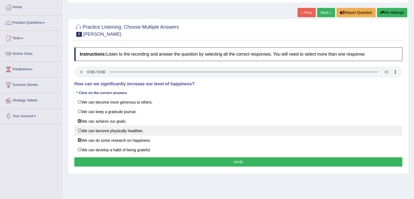
click at [121, 130] on label "We can become physically healthier." at bounding box center [238, 131] width 328 height 10
checkbox input "true"
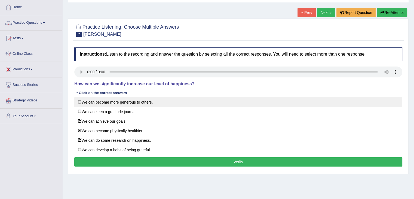
click at [123, 104] on label "We can become more generous to others." at bounding box center [238, 102] width 328 height 10
checkbox input "true"
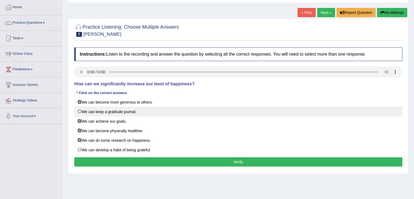
click at [124, 113] on label "We can keep a gratitude journal." at bounding box center [238, 112] width 328 height 10
checkbox input "true"
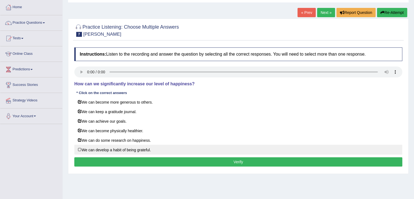
click at [140, 151] on label "We can develop a habit of being grateful." at bounding box center [238, 150] width 328 height 10
checkbox input "true"
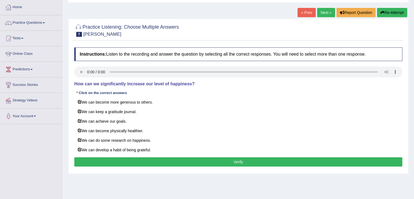
click at [159, 164] on button "Verify" at bounding box center [238, 161] width 328 height 9
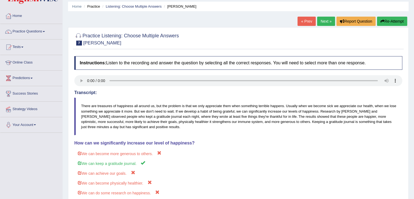
scroll to position [9, 0]
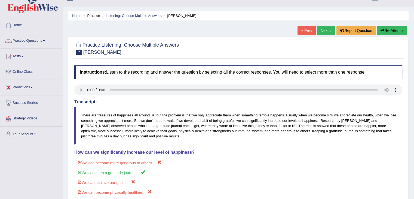
click at [325, 29] on link "Next »" at bounding box center [326, 30] width 18 height 9
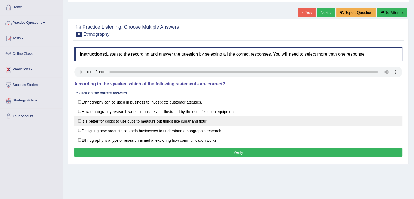
click at [192, 121] on label "It is better for cooks to use cups to measure out things like sugar and flour." at bounding box center [238, 121] width 328 height 10
checkbox input "true"
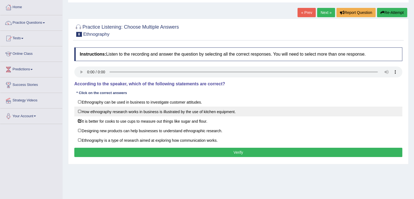
click at [152, 112] on label "How ethnography research works in business is illustrated by the use of kitchen…" at bounding box center [238, 112] width 328 height 10
checkbox input "true"
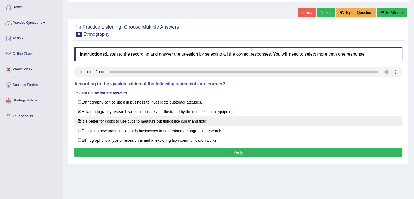
click at [154, 119] on label "It is better for cooks to use cups to measure out things like sugar and flour." at bounding box center [238, 121] width 328 height 10
checkbox input "false"
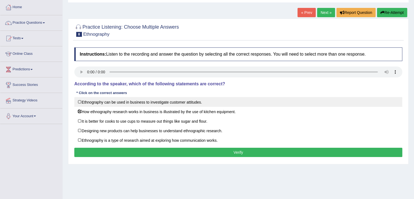
click at [133, 102] on label "Ethnography can be used in business to investigate customer attitudes." at bounding box center [238, 102] width 328 height 10
checkbox input "true"
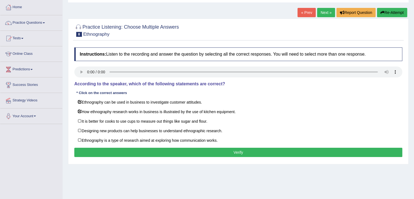
click at [172, 151] on button "Verify" at bounding box center [238, 152] width 328 height 9
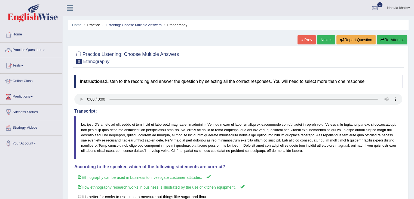
click at [321, 41] on link "Next »" at bounding box center [326, 39] width 18 height 9
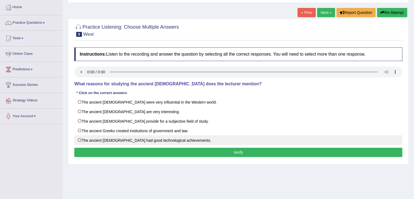
click at [138, 139] on label "The ancient [DEMOGRAPHIC_DATA] had good technological achievements." at bounding box center [238, 140] width 328 height 10
checkbox input "true"
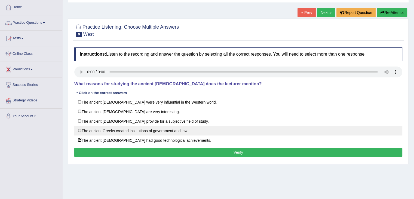
click at [137, 132] on label "The ancient Greeks created institutions of government and law." at bounding box center [238, 131] width 328 height 10
checkbox input "true"
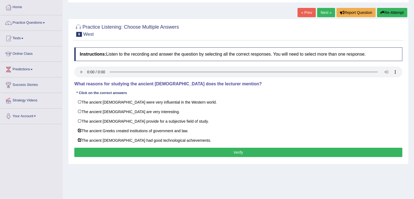
click at [141, 152] on button "Verify" at bounding box center [238, 152] width 328 height 9
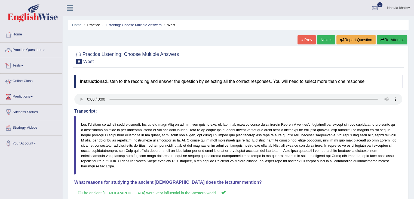
click at [41, 51] on link "Practice Questions" at bounding box center [31, 49] width 62 height 14
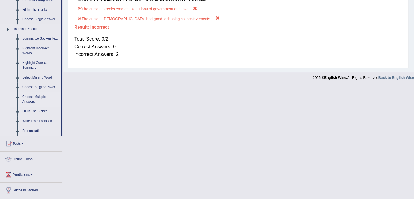
scroll to position [218, 0]
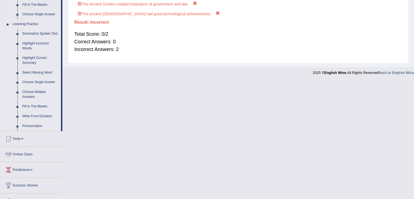
click at [43, 81] on link "Choose Single Answer" at bounding box center [40, 82] width 41 height 10
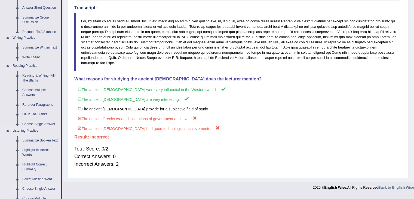
scroll to position [96, 0]
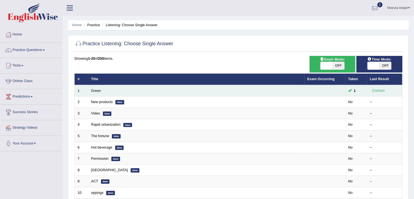
click at [101, 90] on td "Green" at bounding box center [196, 90] width 216 height 11
click at [98, 92] on link "Green" at bounding box center [96, 91] width 10 height 4
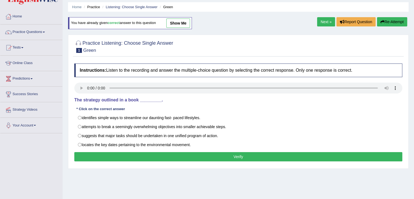
scroll to position [27, 0]
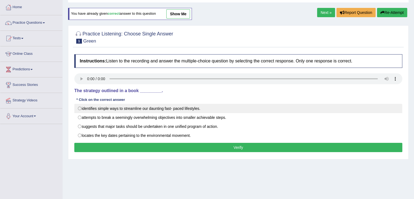
click at [105, 108] on label "identifies simple ways to streamline our daunting fast- paced lifestyles." at bounding box center [238, 108] width 328 height 9
radio input "true"
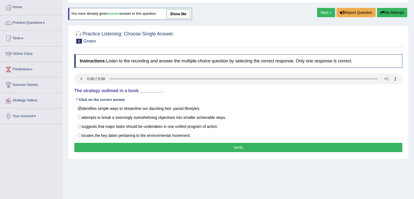
click at [130, 146] on button "Verify" at bounding box center [238, 147] width 328 height 9
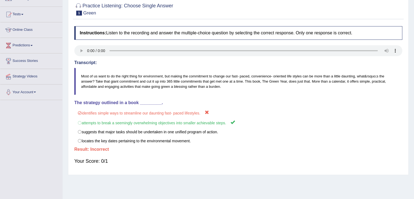
scroll to position [5, 0]
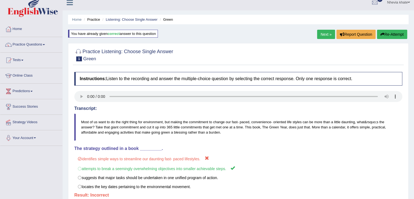
click at [329, 36] on link "Next »" at bounding box center [326, 34] width 18 height 9
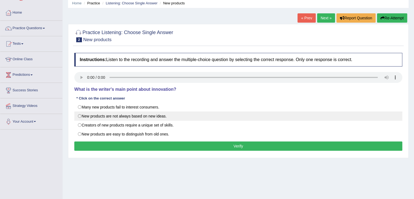
scroll to position [27, 0]
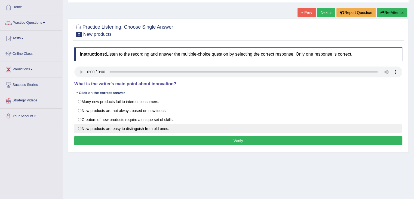
click at [110, 126] on label "New products are easy to distinguish from old ones." at bounding box center [238, 128] width 328 height 9
radio input "true"
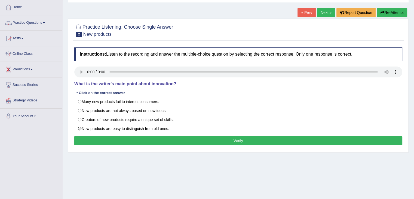
click at [112, 139] on button "Verify" at bounding box center [238, 140] width 328 height 9
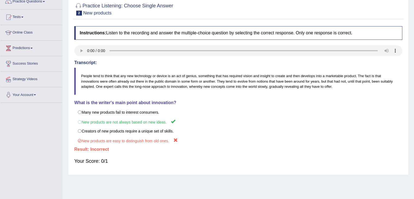
scroll to position [5, 0]
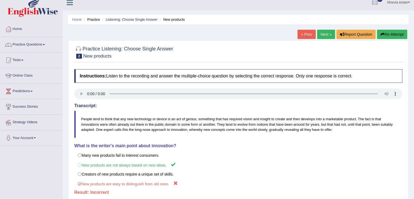
click at [318, 32] on link "Next »" at bounding box center [326, 34] width 18 height 9
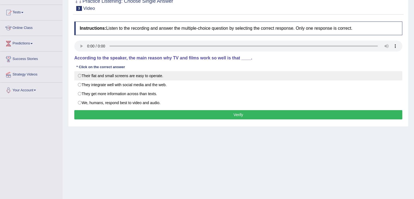
scroll to position [54, 0]
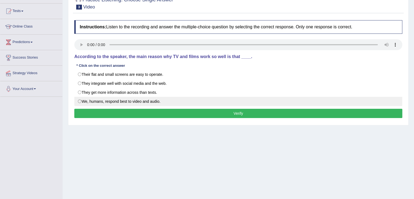
click at [130, 103] on label "We, humans, respond best to video and audio." at bounding box center [238, 101] width 328 height 9
radio input "true"
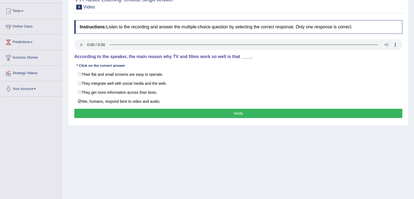
click at [124, 113] on button "Verify" at bounding box center [238, 113] width 328 height 9
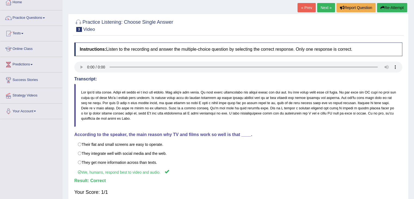
scroll to position [0, 0]
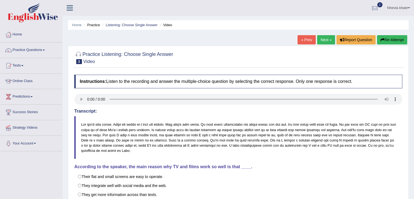
click at [324, 40] on link "Next »" at bounding box center [326, 39] width 18 height 9
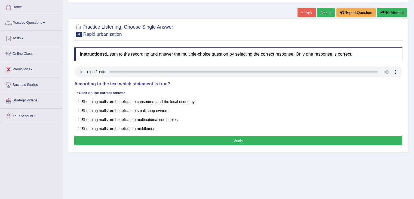
click at [171, 139] on button "Verify" at bounding box center [238, 140] width 328 height 9
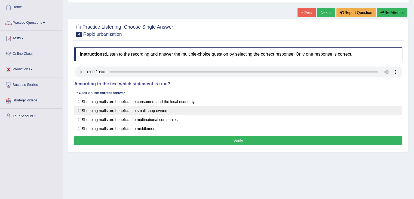
click at [163, 110] on label "Shopping malls are beneficial to small shop owners." at bounding box center [238, 110] width 328 height 9
radio input "true"
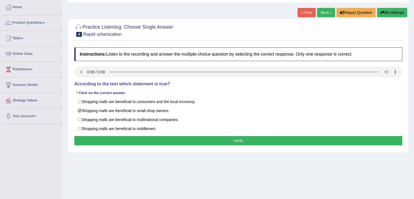
click at [189, 137] on button "Verify" at bounding box center [238, 140] width 328 height 9
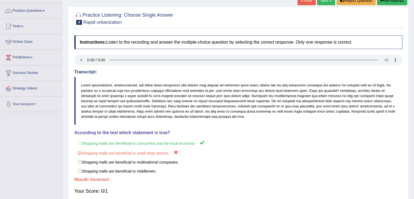
scroll to position [27, 0]
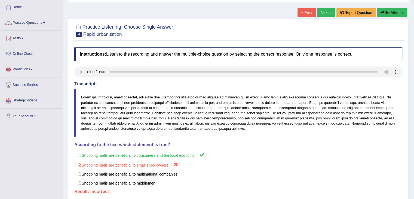
click at [322, 10] on link "Next »" at bounding box center [326, 12] width 18 height 9
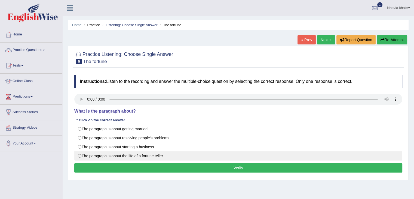
click at [162, 155] on label "The paragraph is about the life of a fortune teller." at bounding box center [238, 155] width 328 height 9
radio input "true"
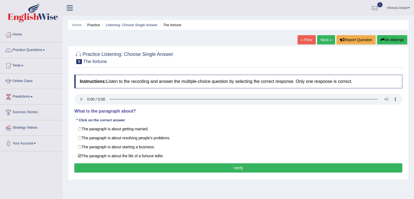
click at [160, 166] on button "Verify" at bounding box center [238, 167] width 328 height 9
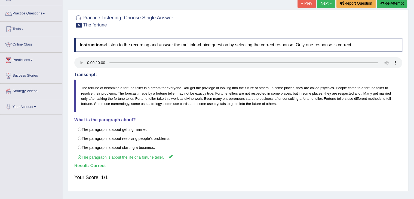
scroll to position [27, 0]
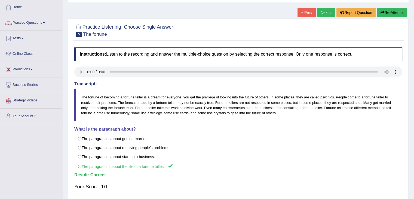
click at [327, 13] on link "Next »" at bounding box center [326, 12] width 18 height 9
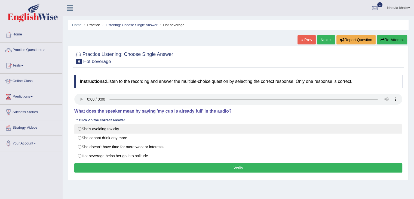
click at [116, 131] on label "She's avoiding toxicity." at bounding box center [238, 128] width 328 height 9
radio input "true"
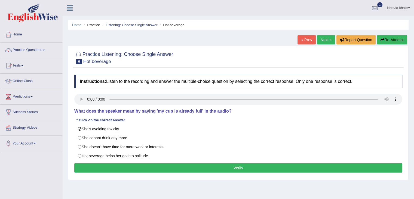
click at [145, 165] on button "Verify" at bounding box center [238, 167] width 328 height 9
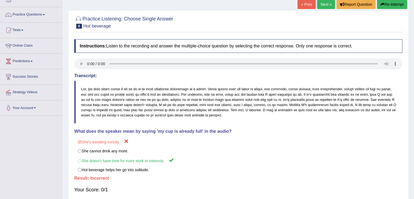
scroll to position [27, 0]
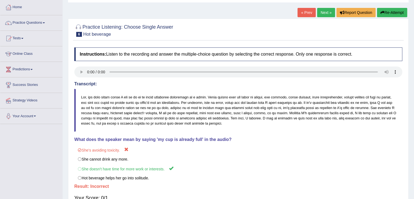
click at [322, 13] on link "Next »" at bounding box center [326, 12] width 18 height 9
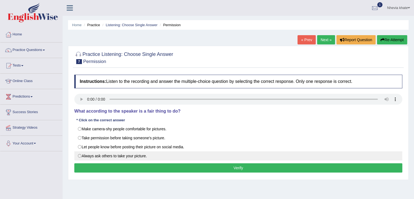
click at [112, 155] on label "Always ask others to take your picture." at bounding box center [238, 155] width 328 height 9
radio input "true"
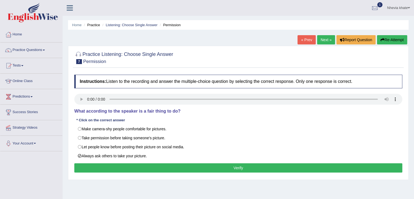
click at [130, 170] on button "Verify" at bounding box center [238, 167] width 328 height 9
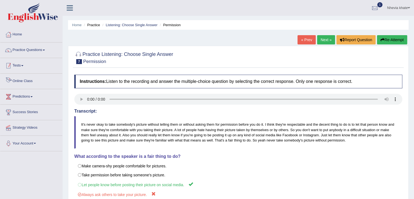
click at [23, 66] on span at bounding box center [22, 65] width 2 height 1
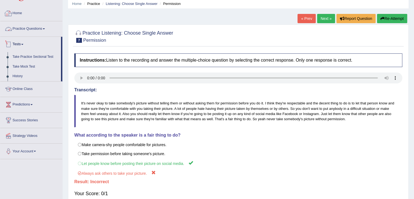
scroll to position [27, 0]
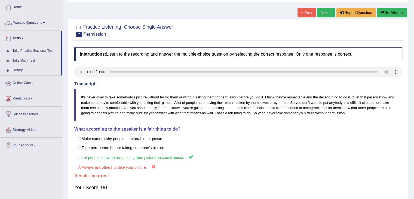
click at [44, 24] on link "Practice Questions" at bounding box center [31, 22] width 62 height 14
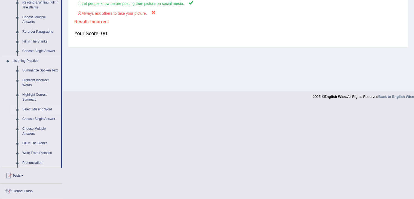
scroll to position [191, 0]
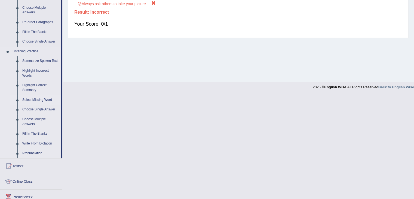
click at [39, 99] on link "Select Missing Word" at bounding box center [40, 100] width 41 height 10
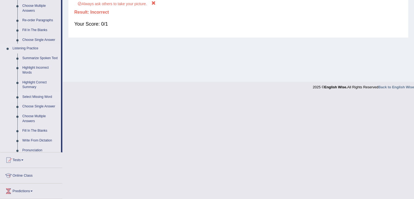
scroll to position [87, 0]
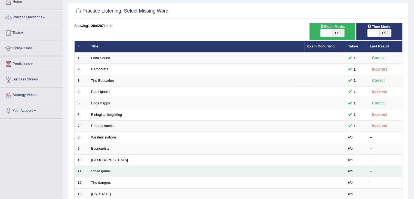
scroll to position [82, 0]
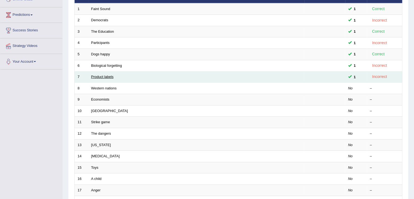
click at [103, 77] on link "Product labels" at bounding box center [102, 77] width 22 height 4
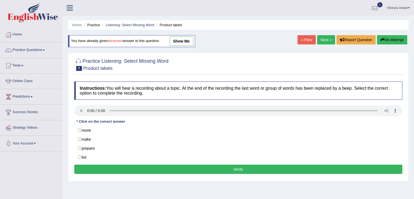
click at [186, 40] on link "show me" at bounding box center [182, 41] width 24 height 9
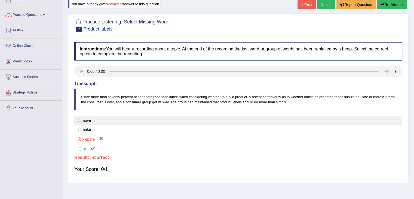
scroll to position [27, 0]
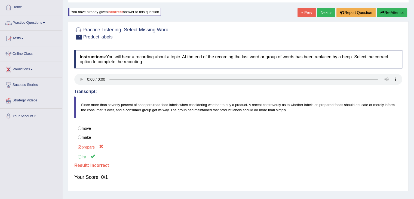
click at [323, 11] on link "Next »" at bounding box center [326, 12] width 18 height 9
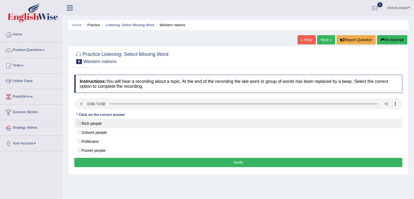
click at [106, 124] on label "Rich people" at bounding box center [238, 123] width 328 height 9
radio input "true"
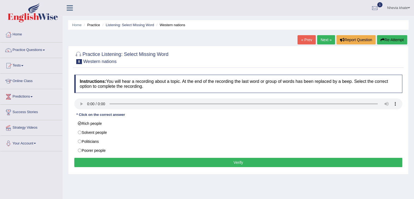
click at [147, 163] on button "Verify" at bounding box center [238, 162] width 328 height 9
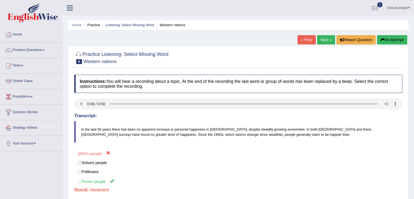
click at [325, 37] on link "Next »" at bounding box center [326, 39] width 18 height 9
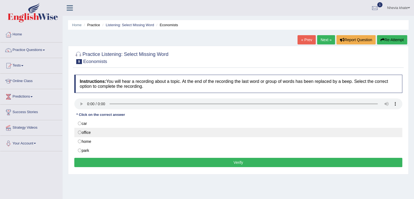
click at [80, 133] on label "office" at bounding box center [238, 132] width 328 height 9
radio input "true"
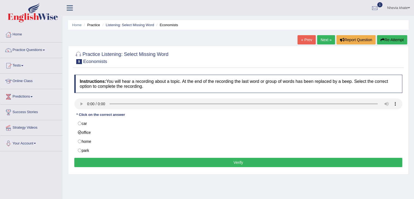
click at [96, 161] on button "Verify" at bounding box center [238, 162] width 328 height 9
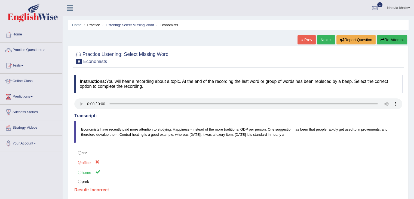
click at [324, 39] on link "Next »" at bounding box center [326, 39] width 18 height 9
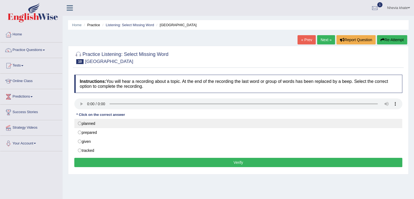
click at [108, 124] on label "planned" at bounding box center [238, 123] width 328 height 9
radio input "true"
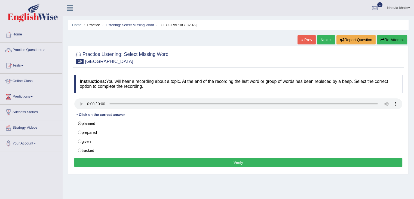
click at [110, 163] on button "Verify" at bounding box center [238, 162] width 328 height 9
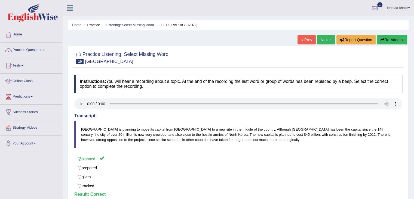
click at [321, 38] on link "Next »" at bounding box center [326, 39] width 18 height 9
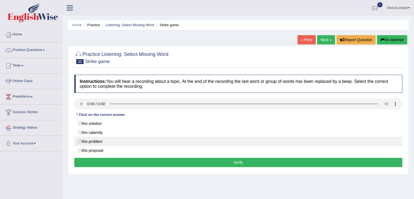
click at [107, 139] on label "this problem" at bounding box center [238, 141] width 328 height 9
radio input "true"
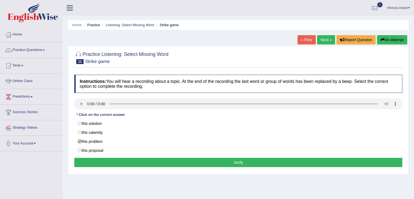
click at [145, 161] on button "Verify" at bounding box center [238, 162] width 328 height 9
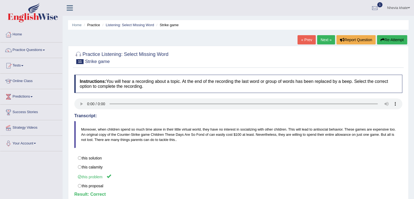
click at [327, 38] on link "Next »" at bounding box center [326, 39] width 18 height 9
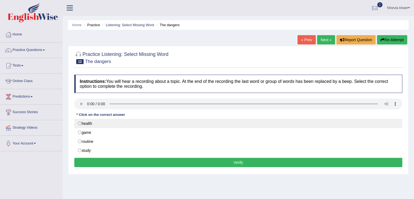
click at [77, 124] on label "health" at bounding box center [238, 123] width 328 height 9
radio input "true"
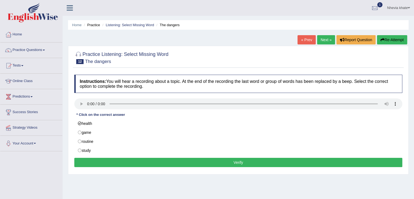
click at [104, 164] on button "Verify" at bounding box center [238, 162] width 328 height 9
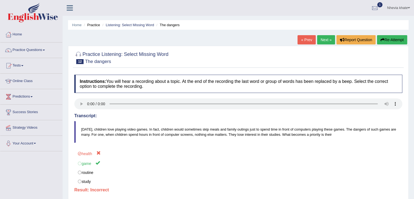
click at [327, 36] on link "Next »" at bounding box center [326, 39] width 18 height 9
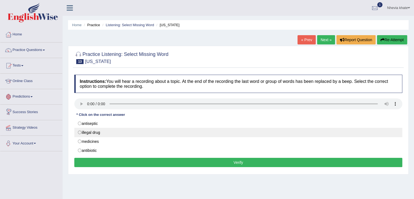
click at [82, 131] on label "illegal drug" at bounding box center [238, 132] width 328 height 9
radio input "true"
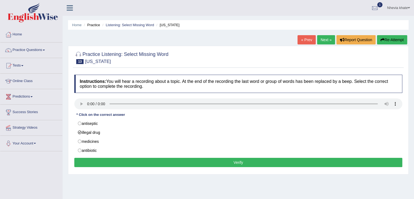
click at [96, 159] on button "Verify" at bounding box center [238, 162] width 328 height 9
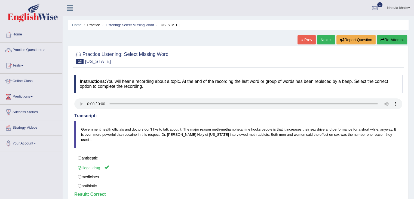
click at [325, 37] on link "Next »" at bounding box center [326, 39] width 18 height 9
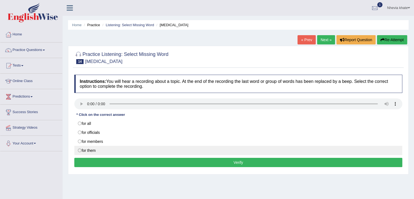
click at [120, 153] on label "for them" at bounding box center [238, 150] width 328 height 9
radio input "true"
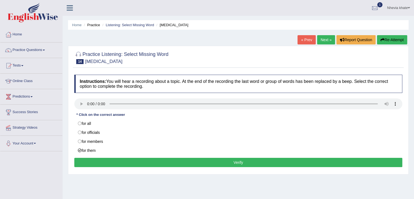
click at [132, 162] on button "Verify" at bounding box center [238, 162] width 328 height 9
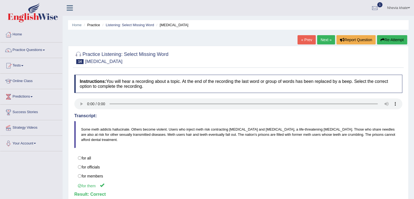
click at [324, 41] on link "Next »" at bounding box center [326, 39] width 18 height 9
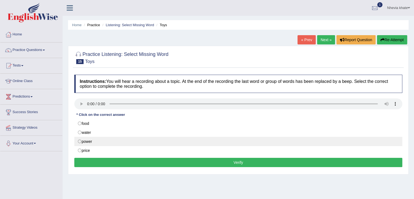
click at [84, 141] on label "power" at bounding box center [238, 141] width 328 height 9
radio input "true"
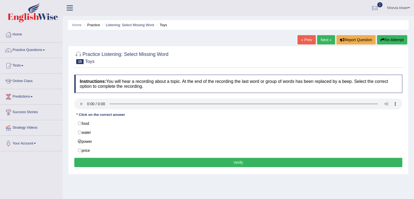
click at [99, 162] on button "Verify" at bounding box center [238, 162] width 328 height 9
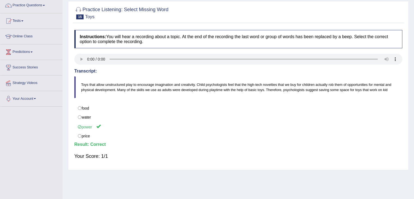
scroll to position [5, 0]
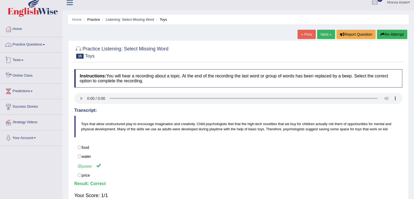
click at [56, 45] on link "Practice Questions" at bounding box center [31, 44] width 62 height 14
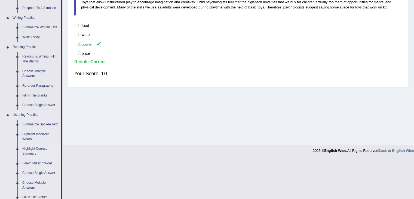
scroll to position [196, 0]
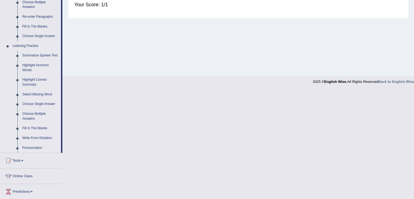
click at [34, 127] on link "Fill In The Blanks" at bounding box center [40, 128] width 41 height 10
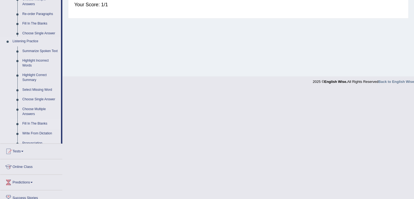
scroll to position [87, 0]
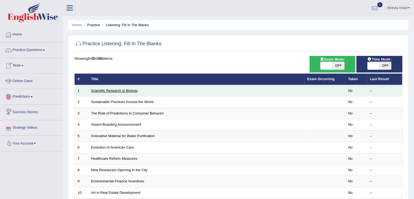
click at [109, 90] on link "Scientific Research in Biology" at bounding box center [114, 91] width 47 height 4
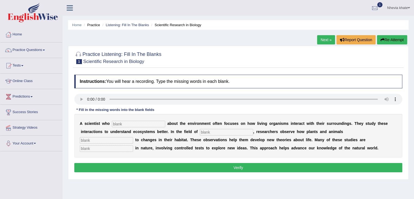
click at [150, 128] on div "A s c i e n t i s t w h o a b o u t t h e e n v i r o n m e n t o f t e n f o c…" at bounding box center [238, 136] width 328 height 44
click at [145, 121] on input "text" at bounding box center [138, 124] width 53 height 7
type input "carries"
click at [207, 132] on input "text" at bounding box center [226, 132] width 53 height 7
type input "biologycal"
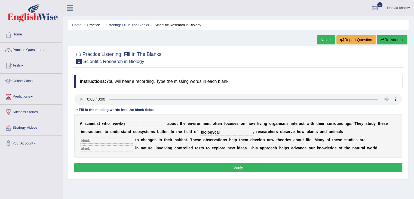
click at [116, 139] on input "text" at bounding box center [106, 140] width 53 height 7
type input "responds"
click at [118, 151] on div "A s c i e n t i s t w h o carries a b o u t t h e e n v i r o n m e n t o f t e…" at bounding box center [238, 136] width 328 height 44
click at [115, 148] on input "text" at bounding box center [106, 148] width 53 height 7
type input "new"
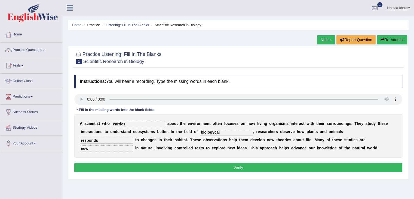
click at [133, 162] on div "Instructions: You will hear a recording. Type the missing words in each blank. …" at bounding box center [238, 124] width 331 height 105
click at [133, 168] on button "Verify" at bounding box center [238, 167] width 328 height 9
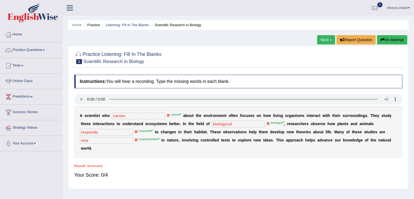
click at [325, 37] on link "Next »" at bounding box center [326, 39] width 18 height 9
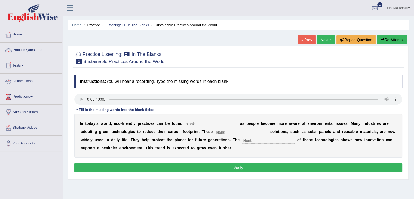
click at [189, 121] on input "text" at bounding box center [211, 124] width 53 height 7
type input "everyware"
click at [256, 133] on input "text" at bounding box center [241, 132] width 53 height 7
type input "sustainable"
click at [251, 138] on input "text" at bounding box center [268, 140] width 53 height 7
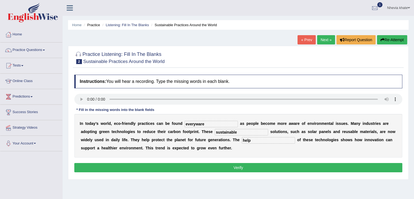
type input "help"
click at [280, 168] on button "Verify" at bounding box center [238, 167] width 328 height 9
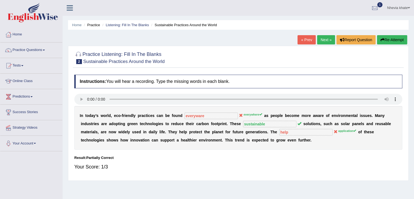
click at [324, 39] on link "Next »" at bounding box center [326, 39] width 18 height 9
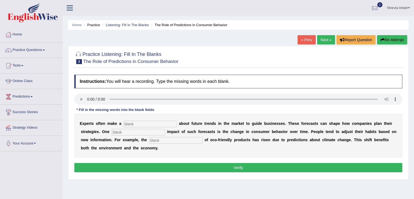
click at [218, 165] on button "Verify" at bounding box center [238, 167] width 328 height 9
click at [144, 124] on input "text" at bounding box center [149, 124] width 53 height 7
type input "prediction"
click at [134, 130] on input "text" at bounding box center [138, 132] width 53 height 7
type input "profile"
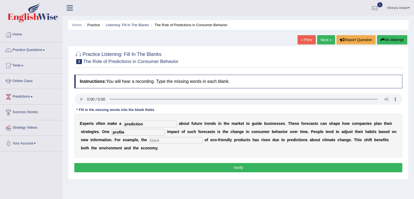
click at [170, 140] on input "text" at bounding box center [175, 140] width 53 height 7
type input "consumtion"
click at [192, 165] on button "Verify" at bounding box center [238, 167] width 328 height 9
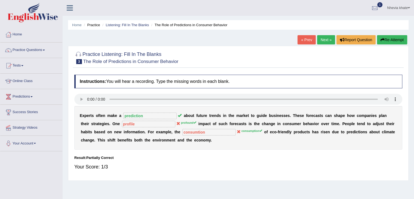
click at [324, 39] on link "Next »" at bounding box center [326, 39] width 18 height 9
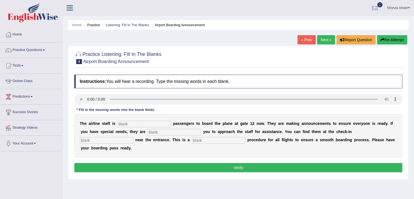
click at [173, 166] on button "Verify" at bounding box center [238, 167] width 328 height 9
click at [133, 121] on input "text" at bounding box center [144, 124] width 53 height 7
type input "inviting"
click at [168, 131] on input "text" at bounding box center [174, 132] width 53 height 7
type input "requiring"
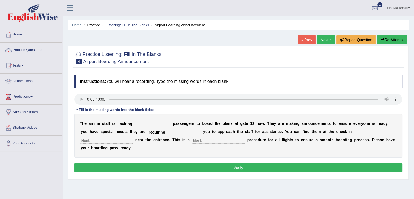
click at [92, 138] on input "text" at bounding box center [106, 140] width 53 height 7
type input "desk"
click at [212, 141] on input "text" at bounding box center [218, 140] width 53 height 7
type input "regular"
click at [219, 167] on button "Verify" at bounding box center [238, 167] width 328 height 9
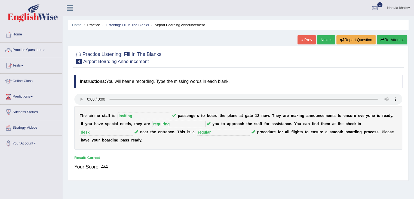
click at [323, 40] on link "Next »" at bounding box center [326, 39] width 18 height 9
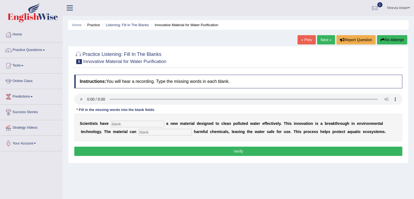
click at [128, 123] on input "text" at bounding box center [137, 124] width 53 height 7
type input "made"
click at [171, 137] on div "S c i e n t i s t s h a v e made a n e w m a t e r i a l d e s i g n e d t o c …" at bounding box center [238, 127] width 328 height 27
click at [170, 133] on input "text" at bounding box center [164, 132] width 53 height 7
type input "absurb"
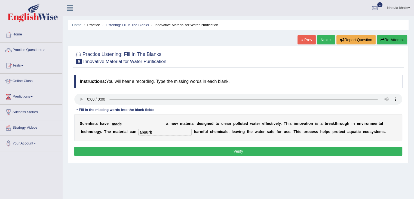
click at [197, 150] on button "Verify" at bounding box center [238, 151] width 328 height 9
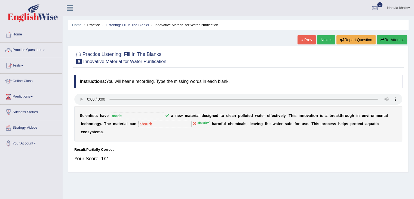
click at [330, 38] on link "Next »" at bounding box center [326, 39] width 18 height 9
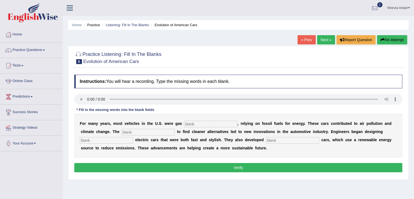
click at [203, 165] on button "Verify" at bounding box center [238, 167] width 328 height 9
click at [193, 124] on input "text" at bounding box center [210, 124] width 53 height 7
type input "powered"
drag, startPoint x: 151, startPoint y: 135, endPoint x: 151, endPoint y: 140, distance: 5.5
click at [151, 140] on div "F o r m a n y y e a r s , m o s t v e h i c l e s i n t h e U . S . w e r e g a…" at bounding box center [238, 136] width 328 height 44
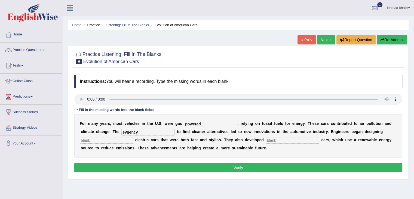
type input "evgency"
click at [126, 138] on input "text" at bounding box center [106, 140] width 53 height 7
type input "designing"
click at [281, 140] on input "text" at bounding box center [292, 140] width 53 height 7
type input "highdrogen"
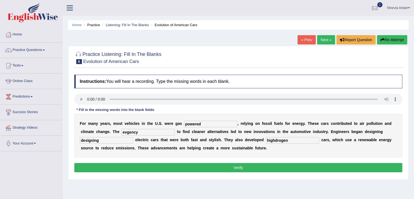
click at [285, 168] on button "Verify" at bounding box center [238, 167] width 328 height 9
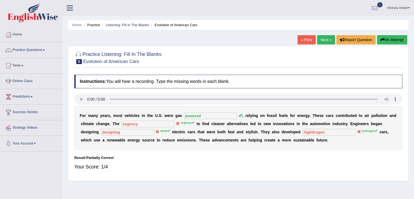
click at [325, 40] on link "Next »" at bounding box center [326, 39] width 18 height 9
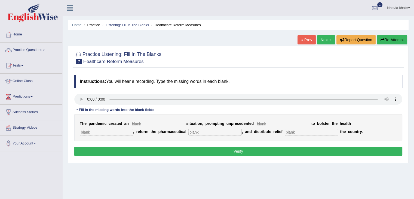
click at [165, 122] on input "text" at bounding box center [157, 124] width 53 height 7
type input "urgent"
click at [268, 123] on input "text" at bounding box center [282, 124] width 53 height 7
type input "presed"
click at [126, 132] on input "text" at bounding box center [106, 132] width 53 height 7
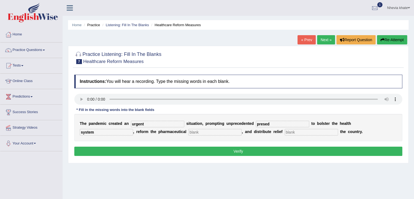
type input "system"
click at [192, 131] on input "text" at bounding box center [215, 132] width 53 height 7
type input "boost"
click at [305, 132] on input "text" at bounding box center [311, 132] width 53 height 7
type input "releave"
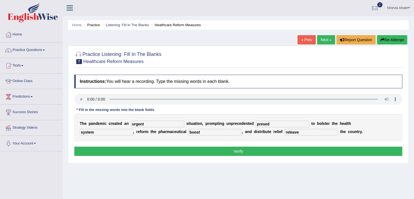
click at [294, 149] on button "Verify" at bounding box center [238, 151] width 328 height 9
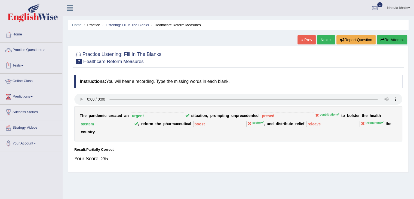
click at [47, 49] on link "Practice Questions" at bounding box center [31, 49] width 62 height 14
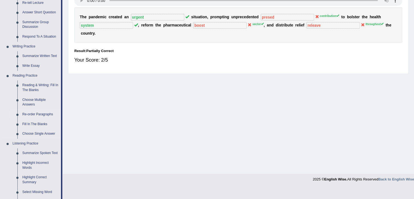
scroll to position [109, 0]
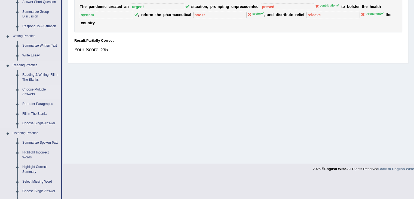
click at [35, 92] on link "Choose Multiple Answers" at bounding box center [40, 92] width 41 height 14
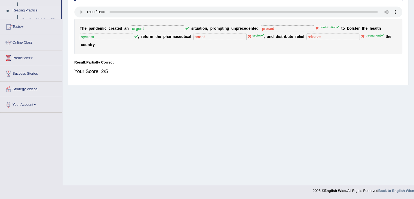
scroll to position [87, 0]
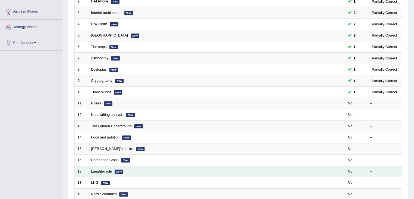
scroll to position [160, 0]
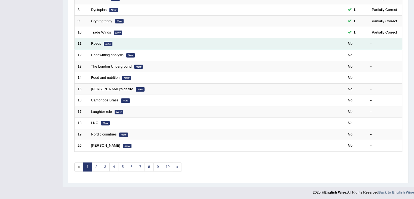
click at [98, 42] on link "Roses" at bounding box center [96, 43] width 10 height 4
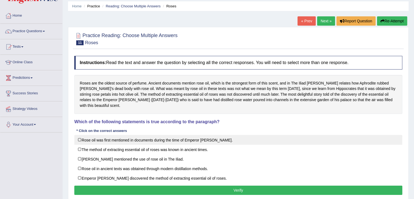
scroll to position [27, 0]
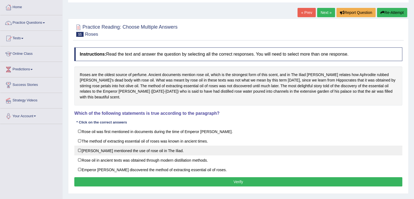
click at [137, 145] on label "[PERSON_NAME] mentioned the use of rose oil in The Iliad." at bounding box center [238, 150] width 328 height 10
checkbox input "true"
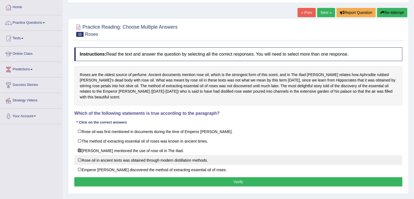
click at [139, 155] on label "Rose oil in ancient texts was obtained through modern distillation methods." at bounding box center [238, 160] width 328 height 10
checkbox input "true"
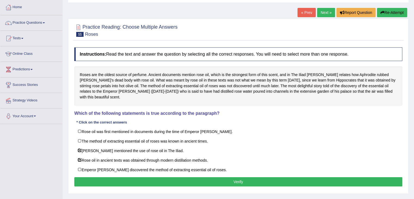
click at [150, 177] on button "Verify" at bounding box center [238, 181] width 328 height 9
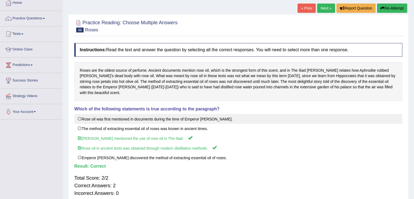
scroll to position [0, 0]
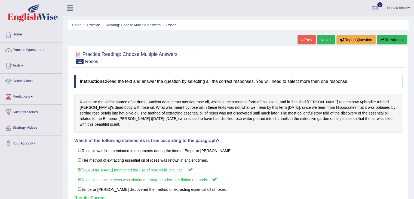
click at [323, 40] on link "Next »" at bounding box center [326, 39] width 18 height 9
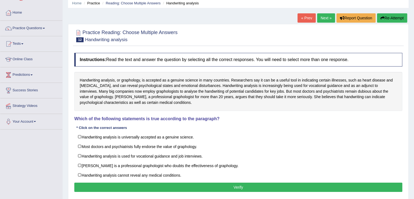
scroll to position [27, 0]
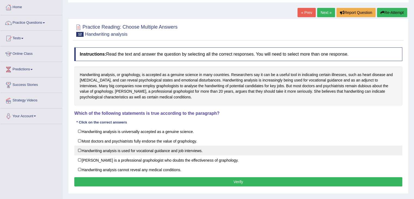
click at [182, 149] on label "Handwriting analysis is used for vocational guidance and job interviews." at bounding box center [238, 150] width 328 height 10
checkbox input "true"
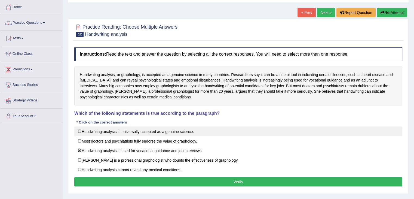
click at [126, 130] on label "Handwriting analysis is universally accepted as a genuine science." at bounding box center [238, 131] width 328 height 10
checkbox input "true"
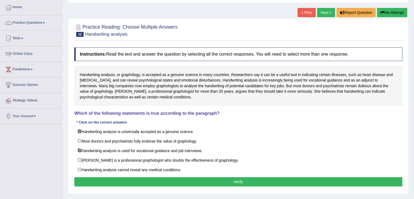
click at [171, 180] on button "Verify" at bounding box center [238, 181] width 328 height 9
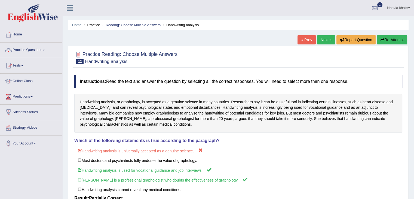
scroll to position [0, 0]
click at [326, 42] on link "Next »" at bounding box center [326, 39] width 18 height 9
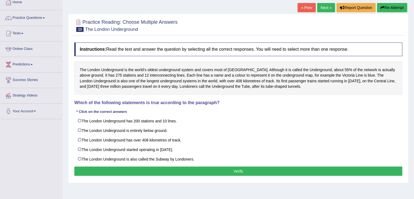
scroll to position [27, 0]
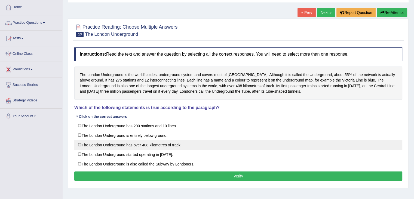
click at [97, 142] on label "The London Underground has over 408 kilometres of track." at bounding box center [238, 145] width 328 height 10
checkbox input "true"
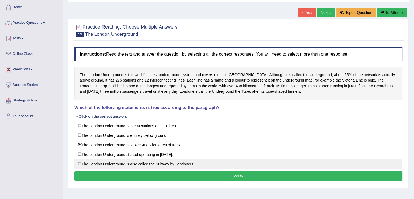
click at [147, 163] on label "The London Underground is also called the Subway by Londoners." at bounding box center [238, 164] width 328 height 10
checkbox input "true"
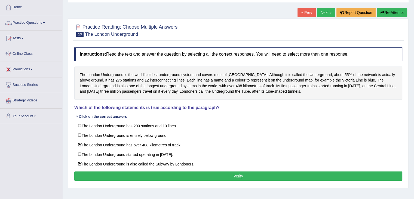
click at [165, 174] on button "Verify" at bounding box center [238, 175] width 328 height 9
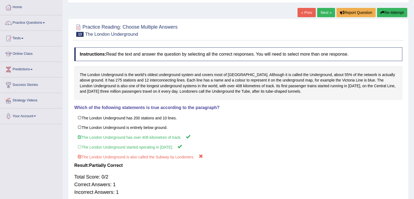
click at [324, 12] on link "Next »" at bounding box center [326, 12] width 18 height 9
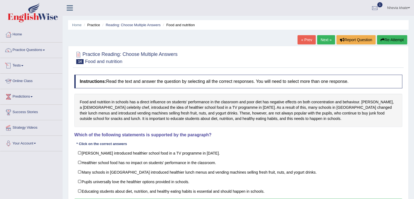
click at [28, 63] on link "Tests" at bounding box center [31, 65] width 62 height 14
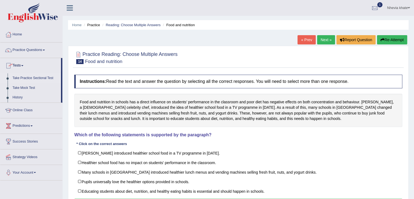
click at [39, 78] on link "Take Practice Sectional Test" at bounding box center [35, 78] width 51 height 10
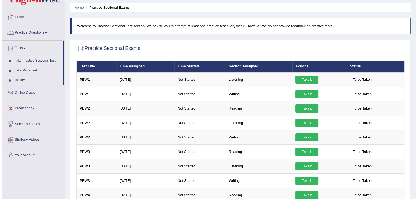
scroll to position [27, 0]
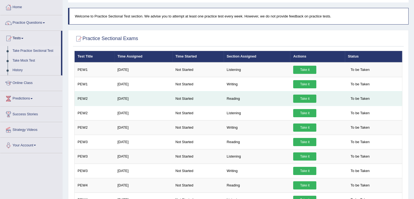
click at [305, 98] on link "Take it" at bounding box center [304, 99] width 23 height 8
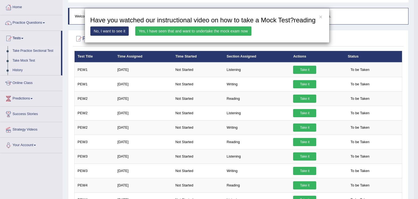
click at [218, 30] on link "Yes, I have seen that and want to undertake the mock exam now" at bounding box center [193, 30] width 116 height 9
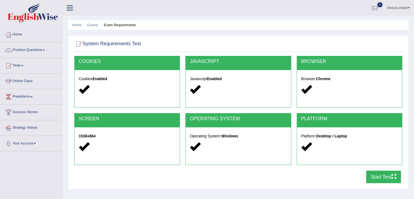
click at [372, 179] on button "Start Test" at bounding box center [383, 177] width 35 height 13
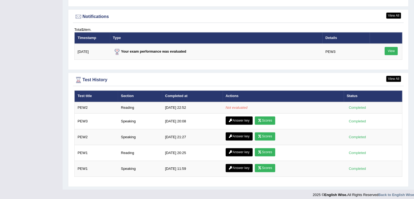
scroll to position [659, 0]
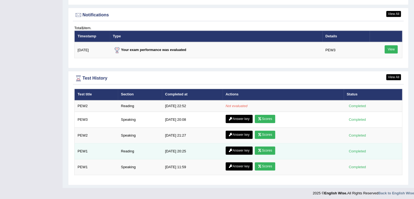
click at [234, 149] on link "Answer key" at bounding box center [239, 150] width 27 height 8
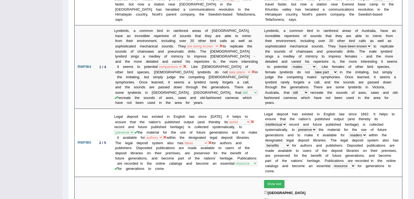
scroll to position [334, 0]
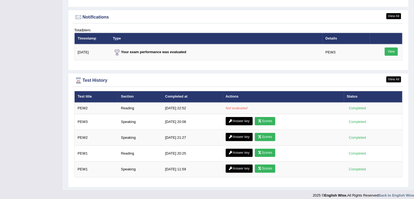
scroll to position [659, 0]
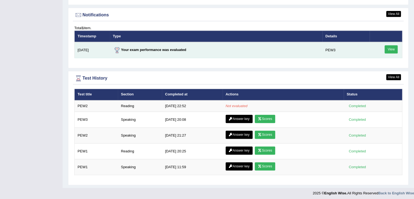
click at [388, 46] on link "View" at bounding box center [391, 49] width 13 height 8
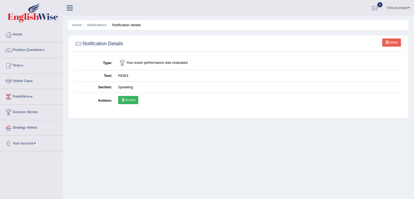
click at [133, 100] on link "Scores" at bounding box center [128, 100] width 20 height 8
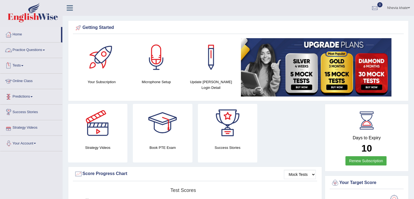
click at [50, 47] on link "Practice Questions" at bounding box center [31, 49] width 62 height 14
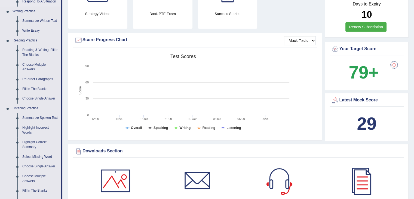
scroll to position [136, 0]
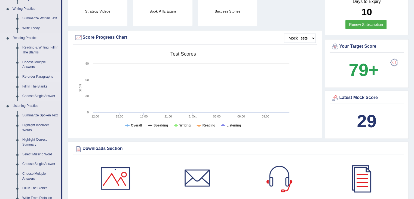
click at [37, 76] on link "Re-order Paragraphs" at bounding box center [40, 77] width 41 height 10
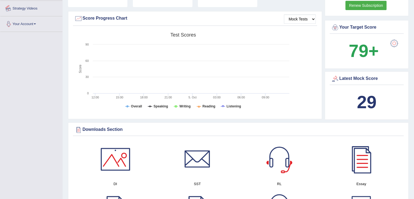
scroll to position [191, 0]
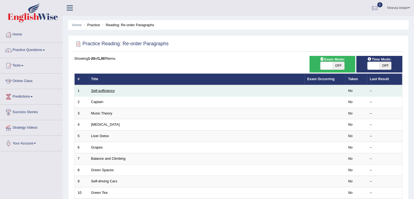
click at [101, 90] on link "Self-sufficiency" at bounding box center [103, 91] width 24 height 4
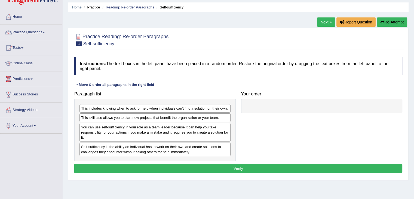
scroll to position [27, 0]
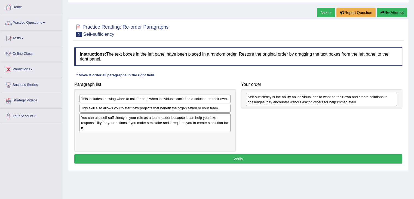
drag, startPoint x: 108, startPoint y: 140, endPoint x: 274, endPoint y: 99, distance: 171.3
click at [274, 99] on div "Self-sufficiency is the ability an individual has to work on their own and crea…" at bounding box center [321, 100] width 151 height 14
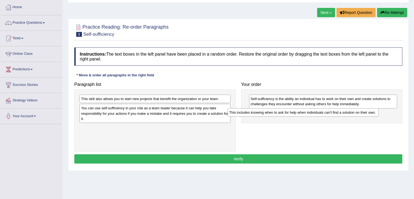
drag, startPoint x: 225, startPoint y: 98, endPoint x: 375, endPoint y: 111, distance: 150.1
click at [375, 111] on div "This includes knowing when to ask for help when individuals can't find a soluti…" at bounding box center [303, 112] width 151 height 8
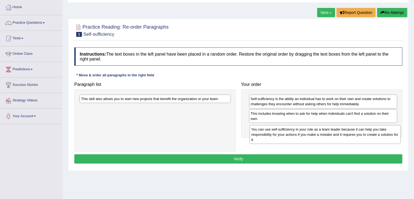
drag, startPoint x: 168, startPoint y: 111, endPoint x: 329, endPoint y: 129, distance: 162.0
click at [337, 131] on div "You can use self-sufficiency in your role as a team leader because it can help …" at bounding box center [325, 134] width 151 height 19
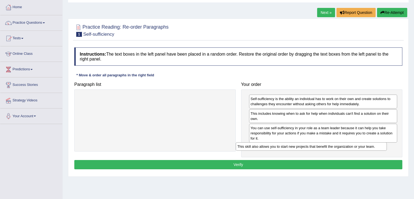
drag, startPoint x: 163, startPoint y: 97, endPoint x: 319, endPoint y: 145, distance: 163.6
click at [319, 145] on div "This skill also allows you to start new projects that benefit the organization …" at bounding box center [311, 146] width 151 height 8
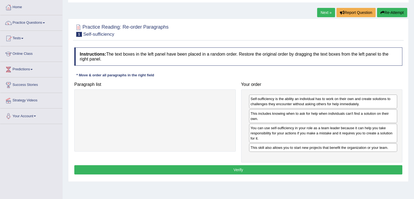
click at [229, 168] on button "Verify" at bounding box center [238, 169] width 328 height 9
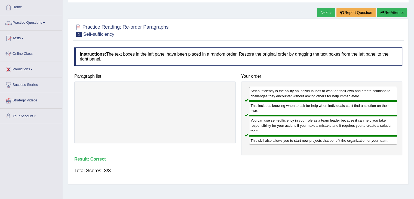
click at [330, 13] on link "Next »" at bounding box center [326, 12] width 18 height 9
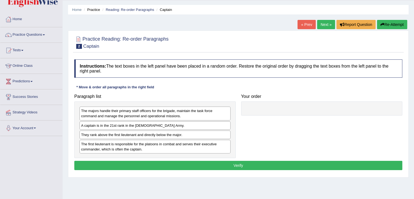
scroll to position [27, 0]
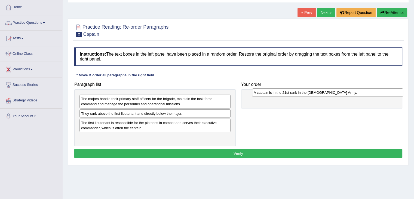
drag, startPoint x: 155, startPoint y: 113, endPoint x: 315, endPoint y: 94, distance: 160.8
click at [315, 94] on div "A captain is in the 21st rank in the US Army." at bounding box center [327, 92] width 151 height 8
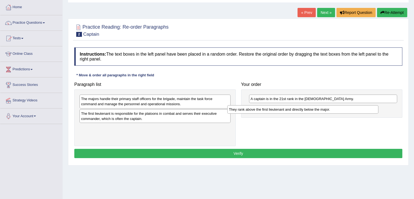
drag, startPoint x: 175, startPoint y: 113, endPoint x: 323, endPoint y: 110, distance: 148.2
click at [323, 110] on div "They rank above the first lieutenant and directly below the major." at bounding box center [302, 109] width 151 height 8
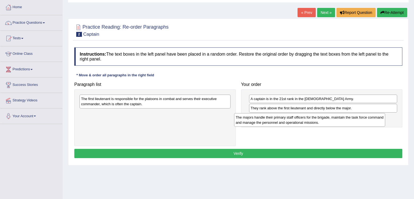
drag, startPoint x: 184, startPoint y: 103, endPoint x: 345, endPoint y: 121, distance: 162.3
click at [345, 121] on div "The majors handle their primary staff officers for the brigade, maintain the ta…" at bounding box center [309, 120] width 151 height 14
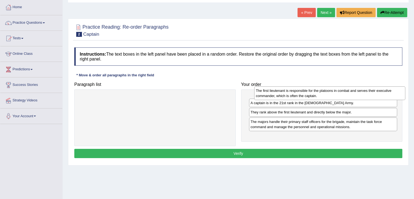
drag, startPoint x: 121, startPoint y: 104, endPoint x: 296, endPoint y: 95, distance: 175.1
click at [296, 95] on div "The first lieutenant is responsible for the platoons in combat and serves their…" at bounding box center [329, 93] width 151 height 14
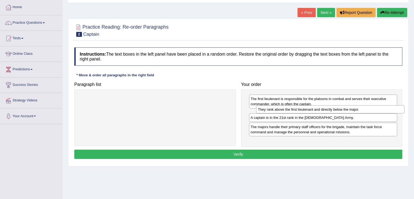
drag, startPoint x: 290, startPoint y: 122, endPoint x: 292, endPoint y: 110, distance: 12.2
click at [292, 110] on div "They rank above the first lieutenant and directly below the major." at bounding box center [330, 109] width 148 height 8
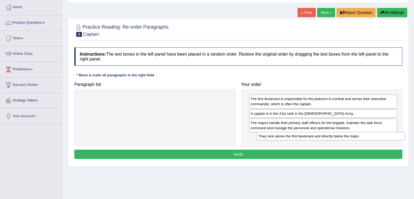
drag, startPoint x: 310, startPoint y: 113, endPoint x: 318, endPoint y: 135, distance: 24.2
click at [318, 135] on div "They rank above the first lieutenant and directly below the major." at bounding box center [331, 136] width 148 height 8
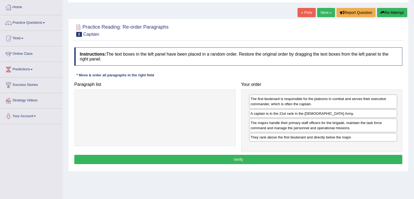
click at [250, 157] on button "Verify" at bounding box center [238, 159] width 328 height 9
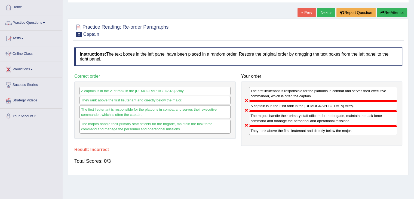
click at [326, 12] on link "Next »" at bounding box center [326, 12] width 18 height 9
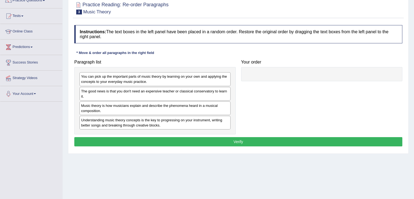
scroll to position [54, 0]
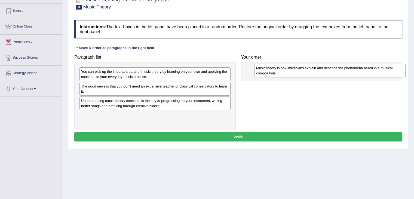
drag, startPoint x: 105, startPoint y: 102, endPoint x: 280, endPoint y: 70, distance: 178.1
click at [280, 70] on div "Music theory is how musicians explain and describe the phenomena heard in a mus…" at bounding box center [330, 71] width 151 height 14
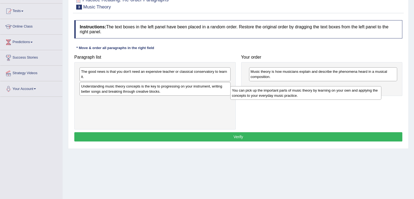
drag, startPoint x: 160, startPoint y: 74, endPoint x: 307, endPoint y: 92, distance: 148.2
click at [307, 92] on div "You can pick up the important parts of music theory by learning on your own and…" at bounding box center [305, 93] width 151 height 14
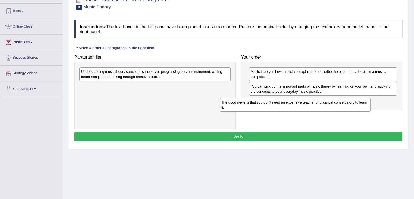
drag, startPoint x: 212, startPoint y: 75, endPoint x: 353, endPoint y: 106, distance: 144.3
click at [354, 106] on div "The good news is that you don't need an expensive teacher or classical conserva…" at bounding box center [295, 105] width 151 height 14
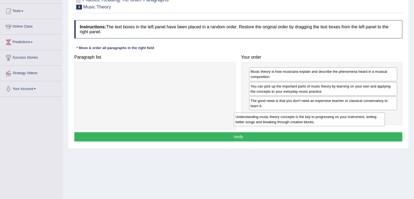
drag, startPoint x: 191, startPoint y: 71, endPoint x: 364, endPoint y: 118, distance: 179.2
click at [364, 118] on div "Understanding music theory concepts is the key to progressing on your instrumen…" at bounding box center [309, 120] width 151 height 14
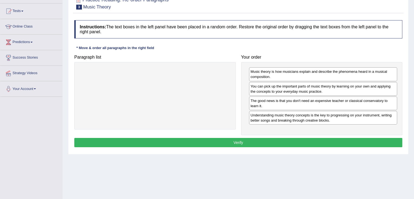
click at [278, 139] on button "Verify" at bounding box center [238, 142] width 328 height 9
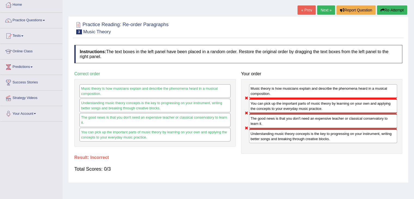
scroll to position [0, 0]
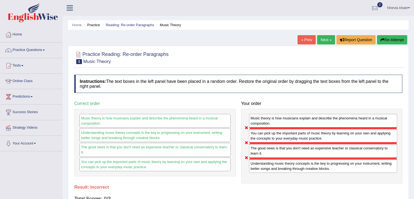
click at [326, 40] on link "Next »" at bounding box center [326, 39] width 18 height 9
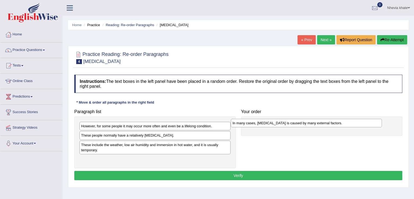
drag, startPoint x: 129, startPoint y: 135, endPoint x: 285, endPoint y: 123, distance: 157.4
click at [285, 123] on div "In many cases, [MEDICAL_DATA] is caused by many external factors." at bounding box center [306, 123] width 151 height 8
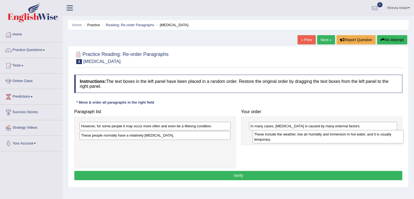
drag, startPoint x: 140, startPoint y: 148, endPoint x: 291, endPoint y: 138, distance: 151.5
click at [291, 138] on div "These include the weather, low air humidity and immersion in hot water, and it …" at bounding box center [328, 137] width 151 height 14
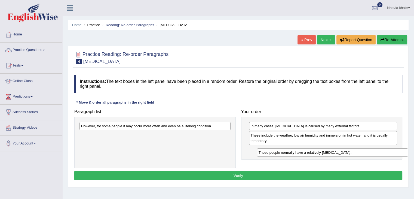
drag, startPoint x: 126, startPoint y: 136, endPoint x: 305, endPoint y: 152, distance: 179.4
click at [305, 152] on div "These people normally have a relatively [MEDICAL_DATA]." at bounding box center [332, 152] width 151 height 8
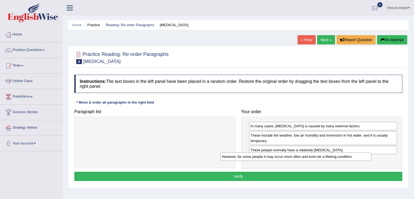
drag, startPoint x: 126, startPoint y: 127, endPoint x: 280, endPoint y: 160, distance: 157.0
click at [280, 160] on div "However, for some people it may occur more often and even be a lifelong conditi…" at bounding box center [295, 156] width 151 height 8
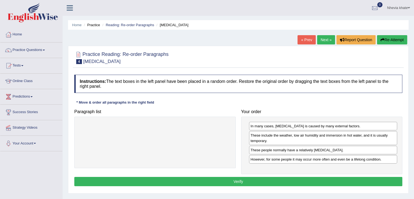
click at [328, 180] on button "Verify" at bounding box center [238, 181] width 328 height 9
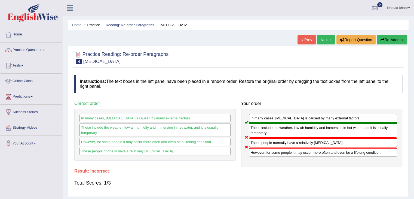
click at [323, 39] on link "Next »" at bounding box center [326, 39] width 18 height 9
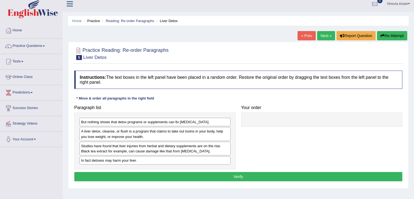
scroll to position [27, 0]
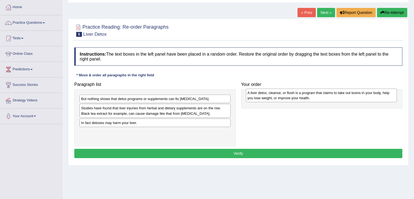
drag, startPoint x: 140, startPoint y: 107, endPoint x: 306, endPoint y: 92, distance: 167.1
click at [306, 92] on div "A liver detox, cleanse, or flush is a program that claims to take out toxins in…" at bounding box center [321, 96] width 151 height 14
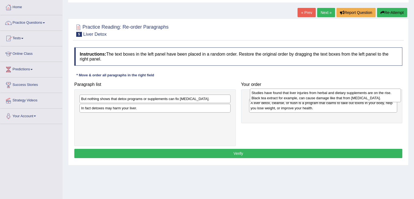
drag, startPoint x: 141, startPoint y: 113, endPoint x: 311, endPoint y: 98, distance: 170.1
click at [311, 98] on div "Studies have found that liver injuries from herbal and dietary supplements are …" at bounding box center [325, 96] width 151 height 14
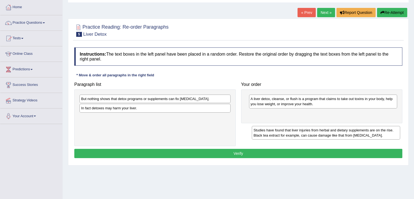
drag, startPoint x: 284, startPoint y: 104, endPoint x: 287, endPoint y: 135, distance: 31.5
click at [287, 135] on div "Studies have found that liver injuries from herbal and dietary supplements are …" at bounding box center [326, 133] width 148 height 14
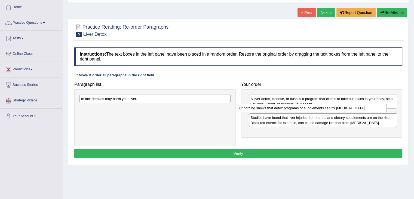
drag, startPoint x: 180, startPoint y: 100, endPoint x: 339, endPoint y: 108, distance: 159.3
click at [339, 108] on div "But nothing shows that detox programs or supplements can fix [MEDICAL_DATA]." at bounding box center [311, 108] width 151 height 8
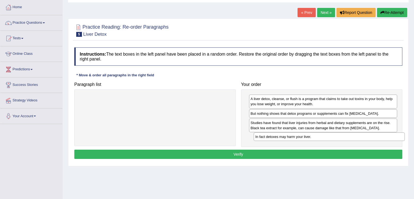
drag, startPoint x: 161, startPoint y: 99, endPoint x: 336, endPoint y: 138, distance: 178.7
click at [336, 138] on div "In fact detoxes may harm your liver." at bounding box center [329, 136] width 151 height 8
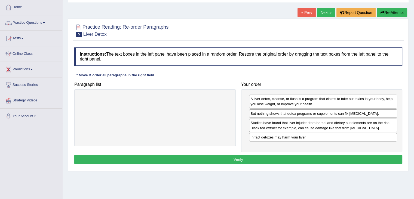
click at [259, 156] on button "Verify" at bounding box center [238, 159] width 328 height 9
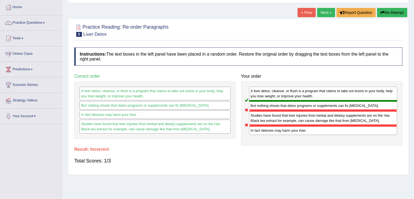
click at [328, 13] on link "Next »" at bounding box center [326, 12] width 18 height 9
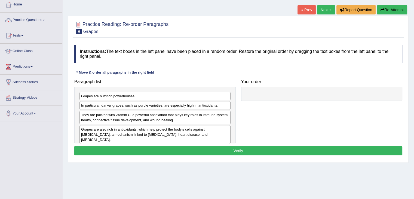
scroll to position [27, 0]
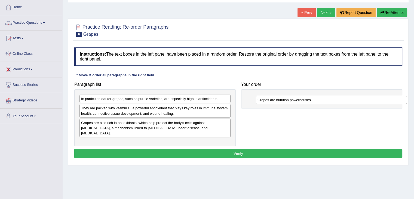
drag, startPoint x: 112, startPoint y: 98, endPoint x: 287, endPoint y: 99, distance: 174.6
click at [287, 99] on div "Grapes are nutrition powerhouses." at bounding box center [331, 100] width 151 height 8
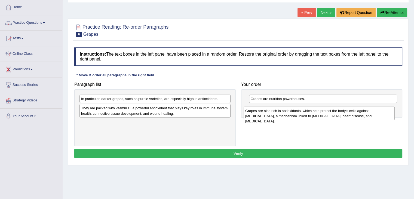
drag, startPoint x: 121, startPoint y: 124, endPoint x: 287, endPoint y: 111, distance: 167.2
click at [287, 111] on div "Grapes are also rich in antioxidants, which help protect the body's cells again…" at bounding box center [319, 114] width 151 height 14
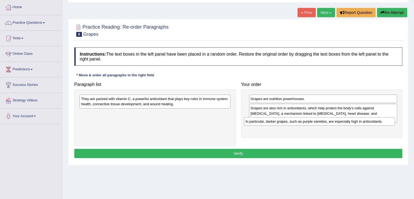
drag, startPoint x: 160, startPoint y: 99, endPoint x: 318, endPoint y: 122, distance: 160.0
click at [325, 122] on div "In particular, darker grapes, such as purple varieties, are especially high in …" at bounding box center [319, 121] width 151 height 8
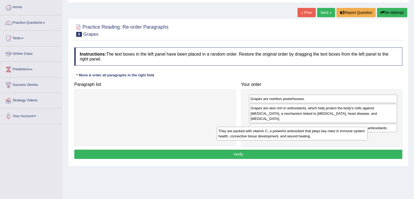
drag, startPoint x: 200, startPoint y: 102, endPoint x: 345, endPoint y: 136, distance: 148.6
click at [345, 136] on div "They are packed with vitamin C, a powerful antioxidant that plays key roles in …" at bounding box center [292, 134] width 151 height 14
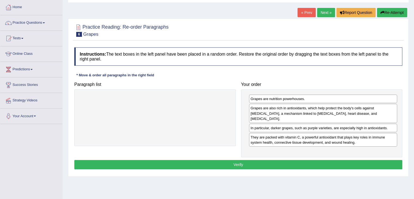
click at [271, 160] on button "Verify" at bounding box center [238, 164] width 328 height 9
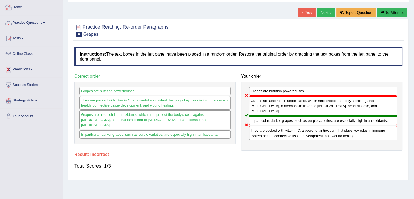
click at [9, 6] on div at bounding box center [8, 7] width 8 height 8
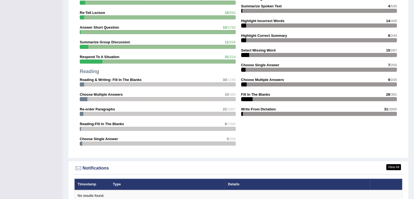
scroll to position [432, 0]
